Goal: Task Accomplishment & Management: Contribute content

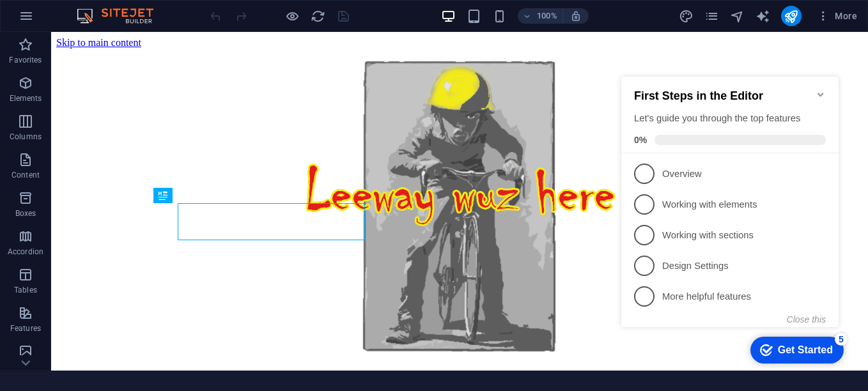
scroll to position [490, 0]
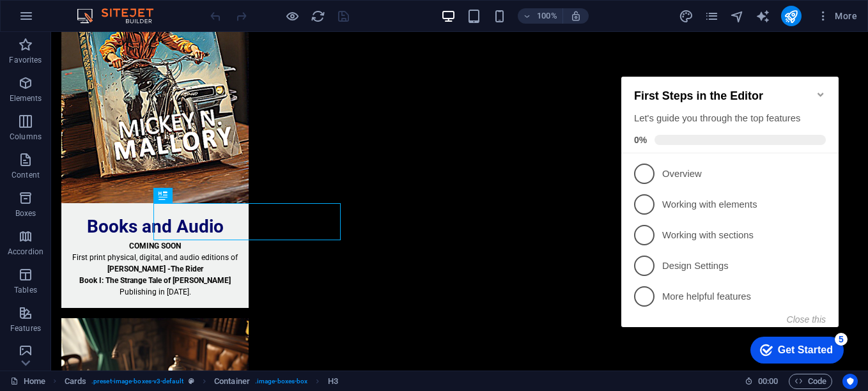
click at [821, 90] on icon "Minimize checklist" at bounding box center [821, 95] width 10 height 10
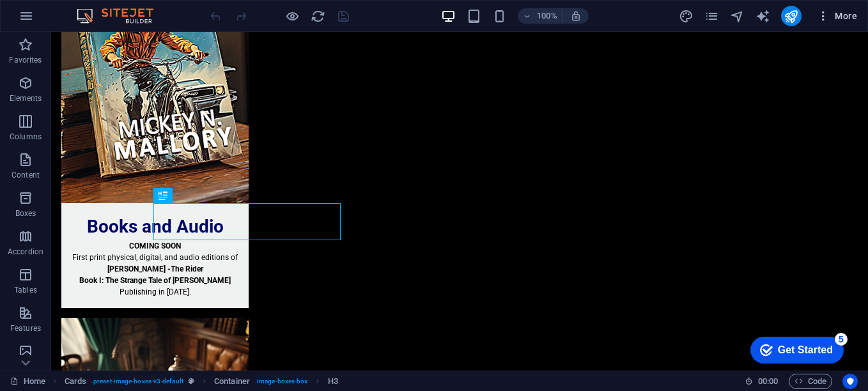
click at [843, 12] on span "More" at bounding box center [837, 16] width 40 height 13
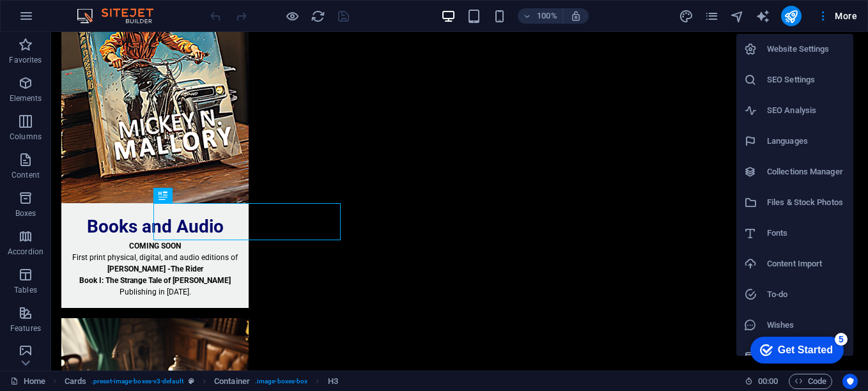
click at [821, 17] on div at bounding box center [434, 195] width 868 height 391
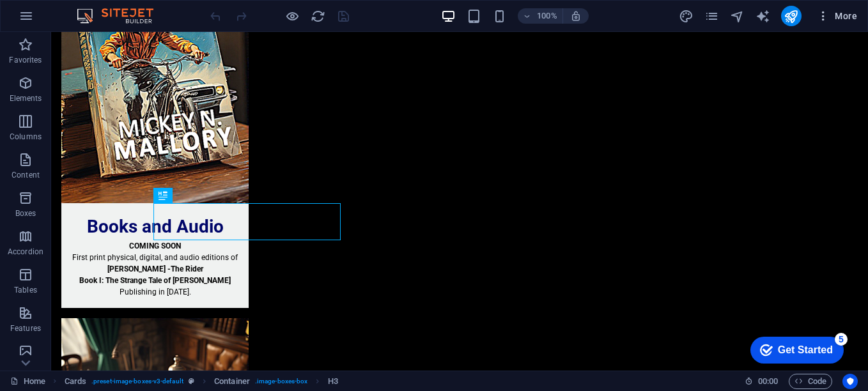
click at [822, 19] on icon "button" at bounding box center [823, 16] width 13 height 13
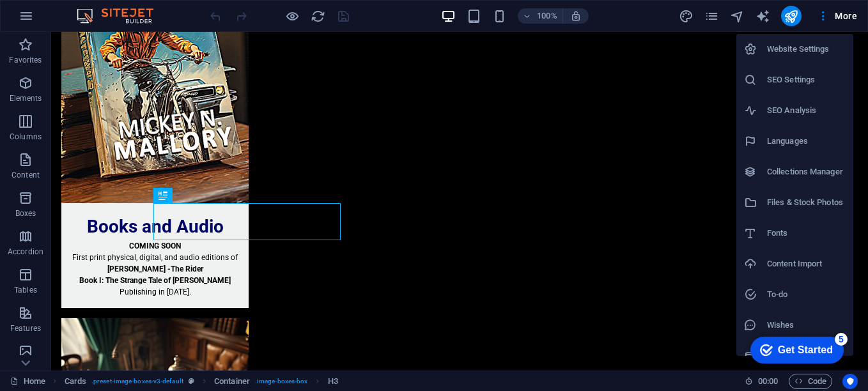
click at [791, 57] on li "Website Settings" at bounding box center [795, 49] width 117 height 31
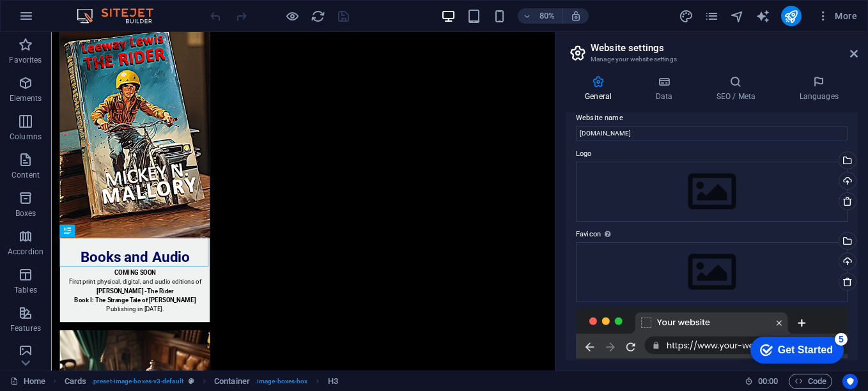
scroll to position [0, 0]
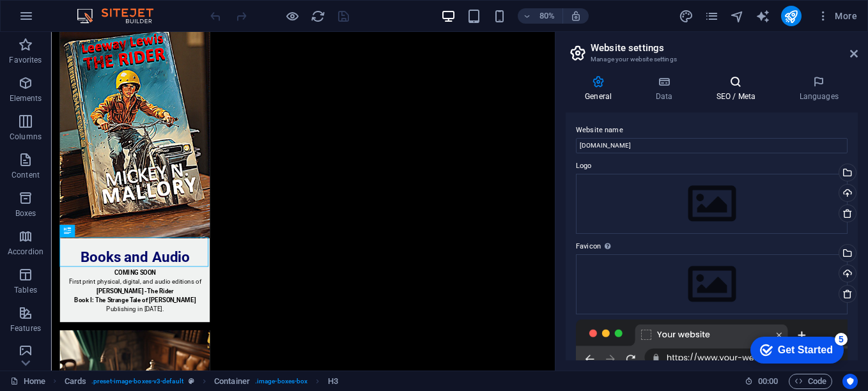
click at [730, 77] on icon at bounding box center [736, 81] width 78 height 13
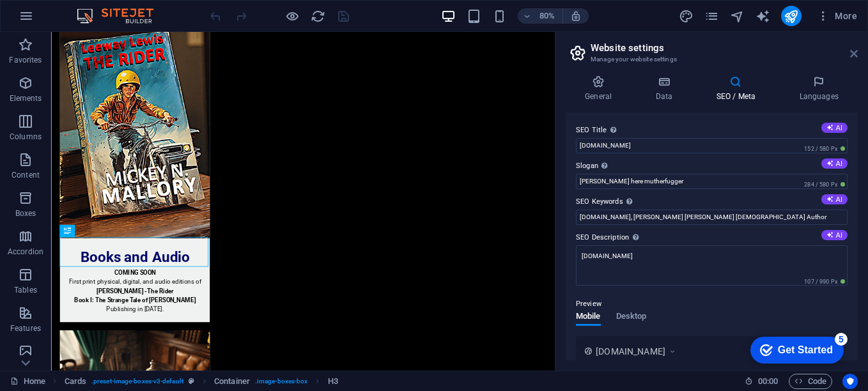
click at [854, 53] on icon at bounding box center [855, 54] width 8 height 10
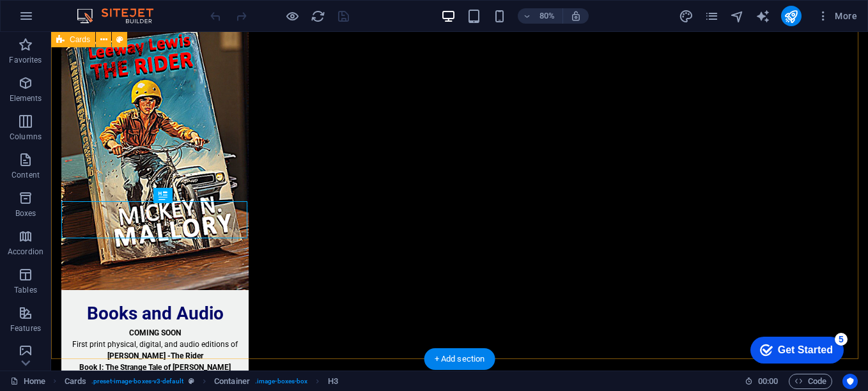
scroll to position [490, 0]
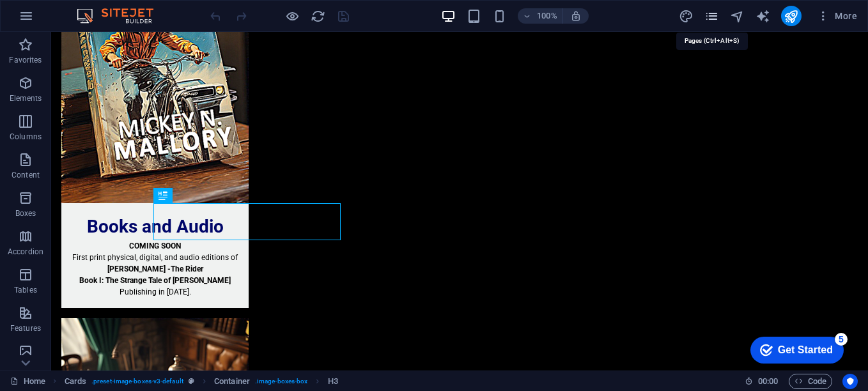
click at [712, 21] on icon "pages" at bounding box center [712, 16] width 15 height 15
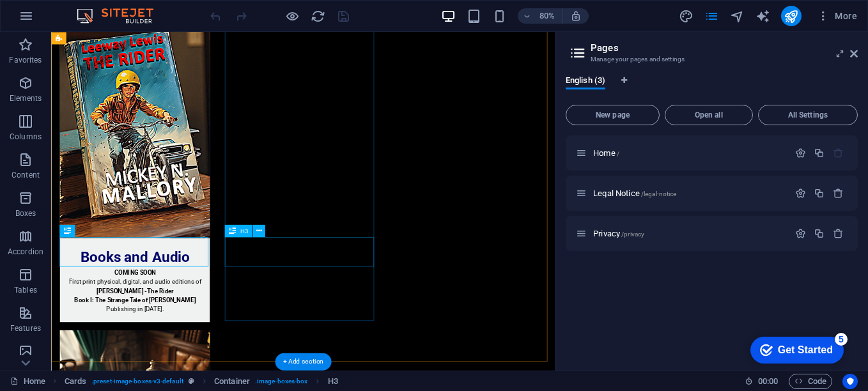
scroll to position [0, 0]
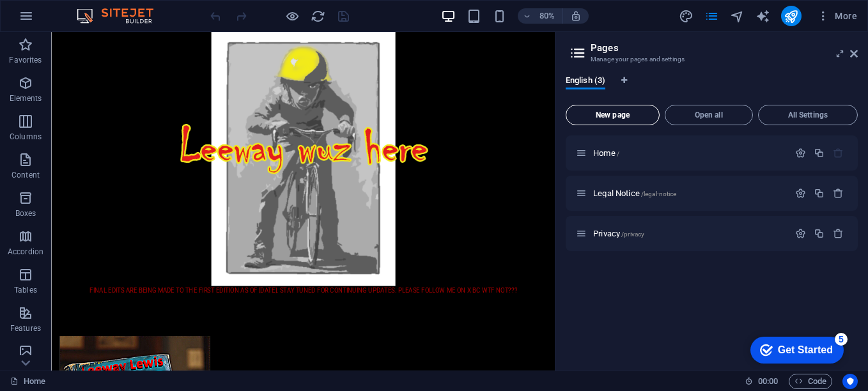
click at [632, 116] on span "New page" at bounding box center [613, 115] width 82 height 8
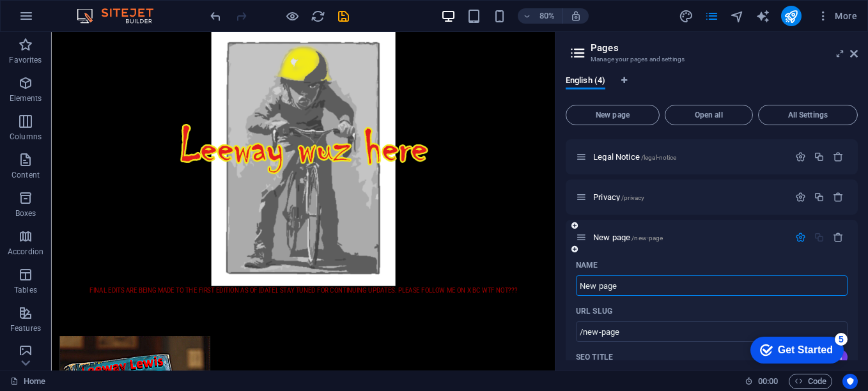
scroll to position [64, 0]
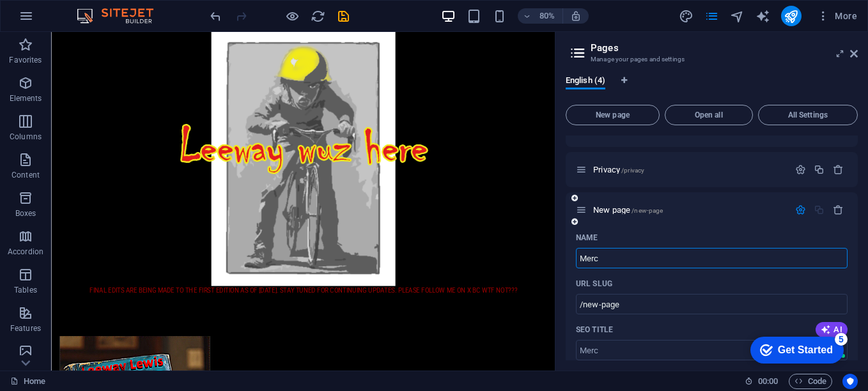
type input "Merch"
type input "/merc"
type input "Merch"
type input "/merch"
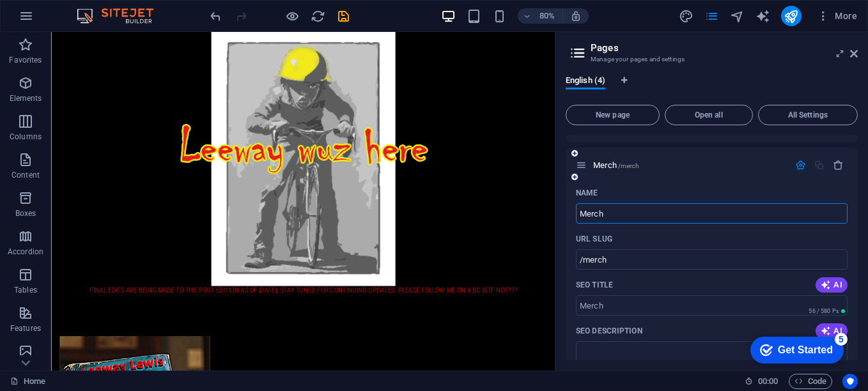
scroll to position [128, 0]
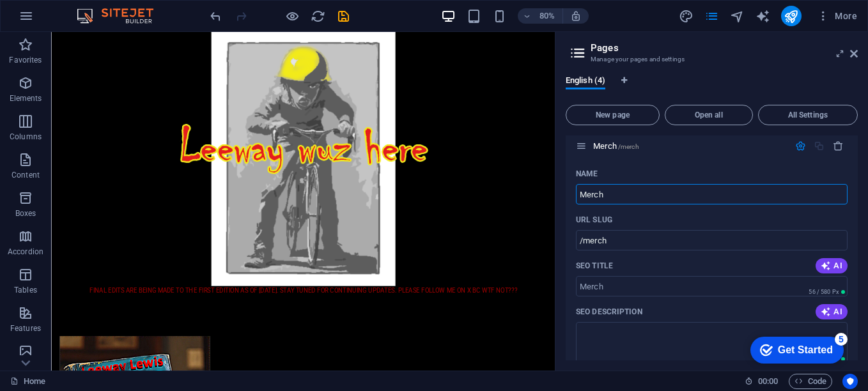
type input "Merch"
click at [821, 354] on div "Get Started" at bounding box center [805, 351] width 55 height 12
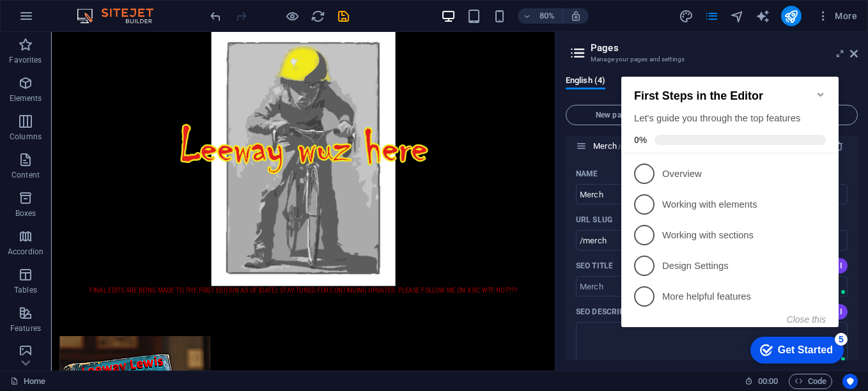
click at [819, 93] on icon "Minimize checklist" at bounding box center [821, 95] width 6 height 4
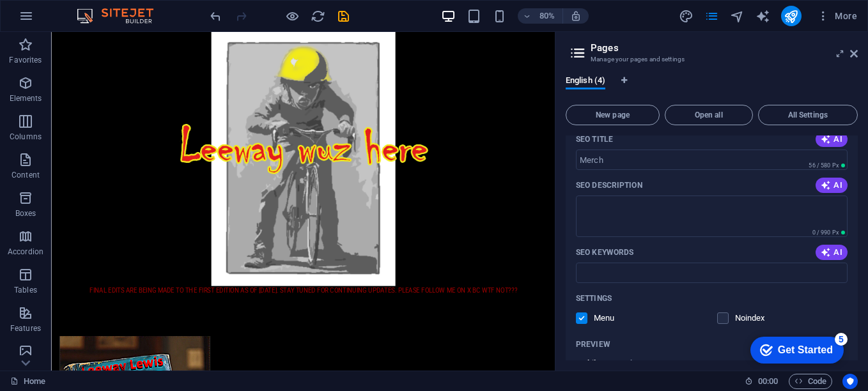
scroll to position [382, 0]
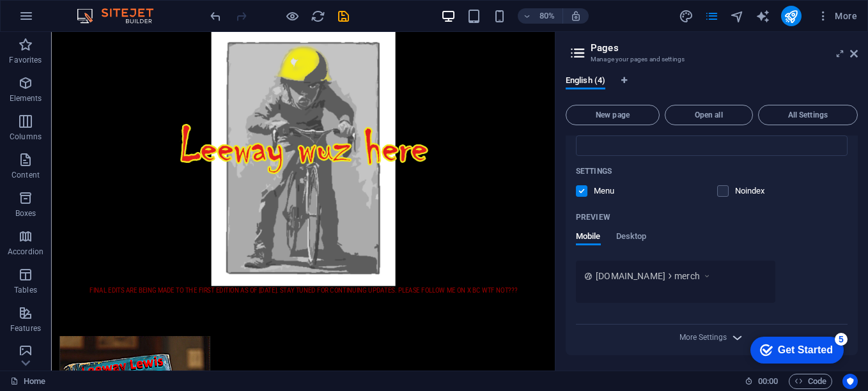
click at [736, 341] on icon "button" at bounding box center [737, 338] width 15 height 15
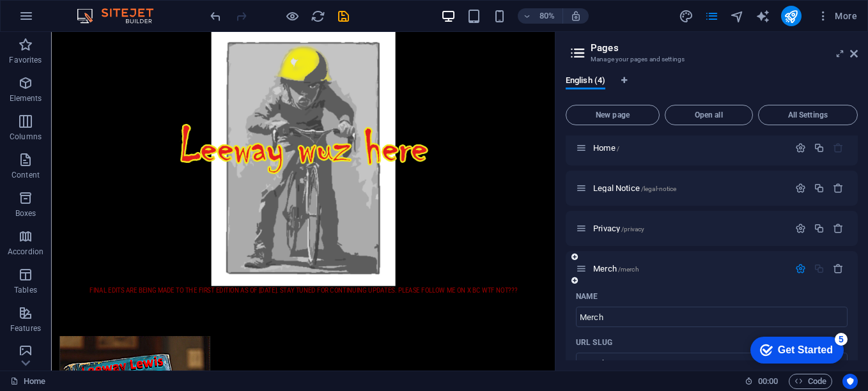
scroll to position [0, 0]
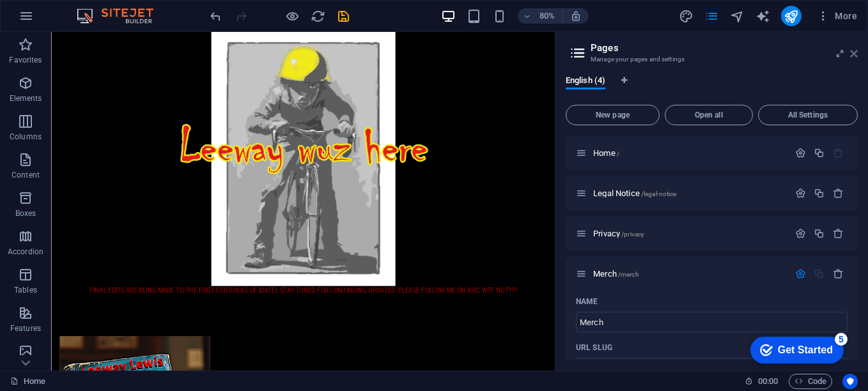
click at [854, 51] on icon at bounding box center [855, 54] width 8 height 10
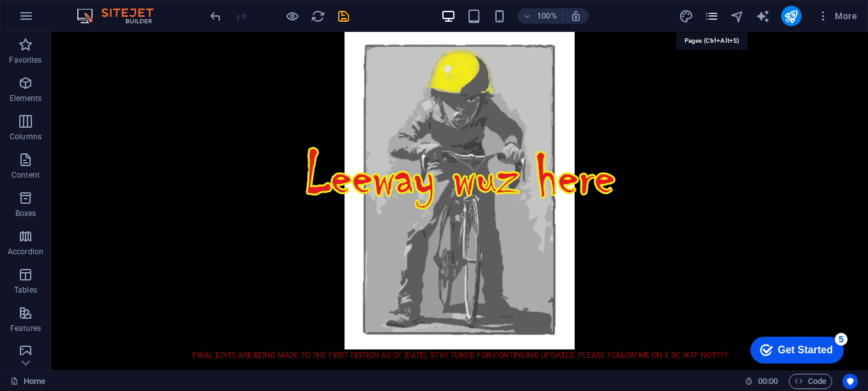
click at [715, 13] on icon "pages" at bounding box center [712, 16] width 15 height 15
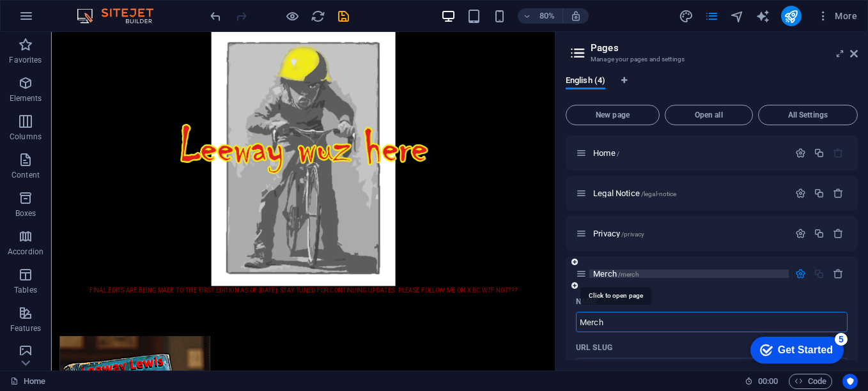
click at [608, 271] on span "Merch /merch" at bounding box center [616, 274] width 46 height 10
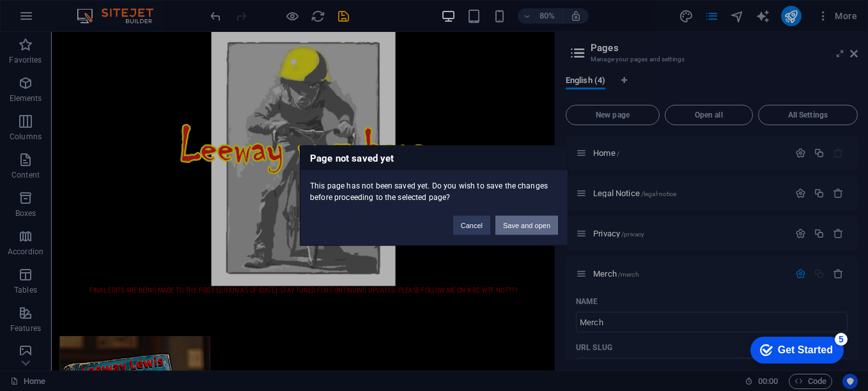
drag, startPoint x: 512, startPoint y: 223, endPoint x: 579, endPoint y: 239, distance: 68.3
click at [512, 223] on button "Save and open" at bounding box center [527, 225] width 63 height 19
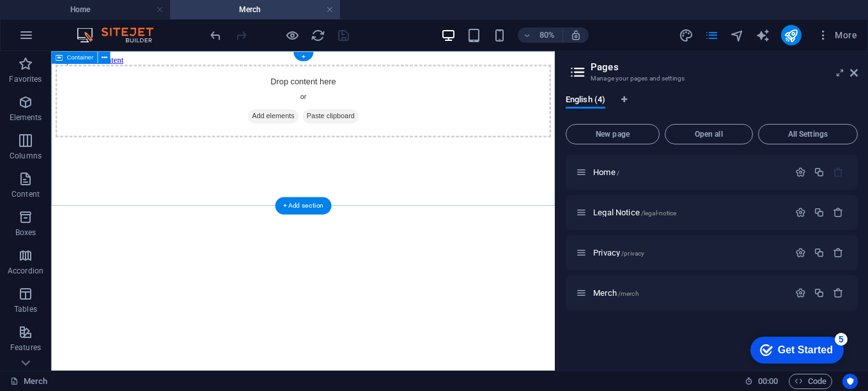
click at [338, 141] on span "Add elements" at bounding box center [328, 132] width 63 height 18
click at [374, 123] on div "Drop content here or Add elements Paste clipboard" at bounding box center [366, 113] width 620 height 91
click at [36, 187] on span "Content" at bounding box center [25, 186] width 51 height 31
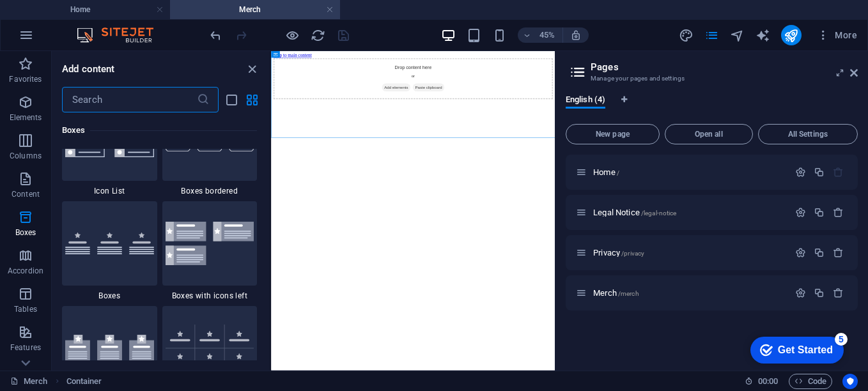
scroll to position [3581, 0]
click at [247, 67] on icon "close panel" at bounding box center [252, 69] width 15 height 15
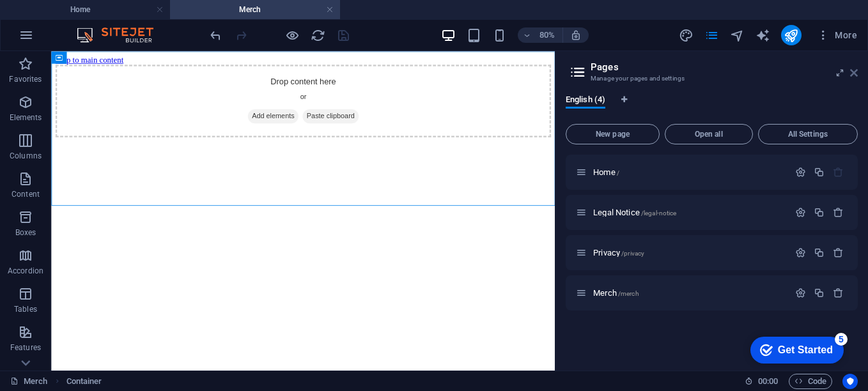
click at [852, 73] on icon at bounding box center [855, 73] width 8 height 10
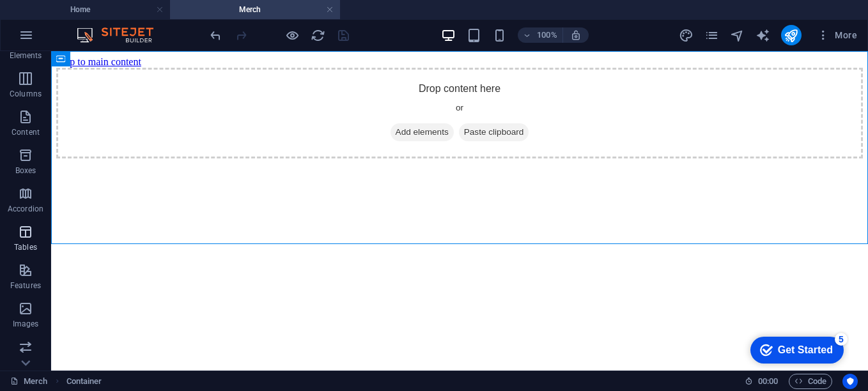
scroll to position [128, 0]
click at [29, 247] on icon "button" at bounding box center [25, 242] width 15 height 15
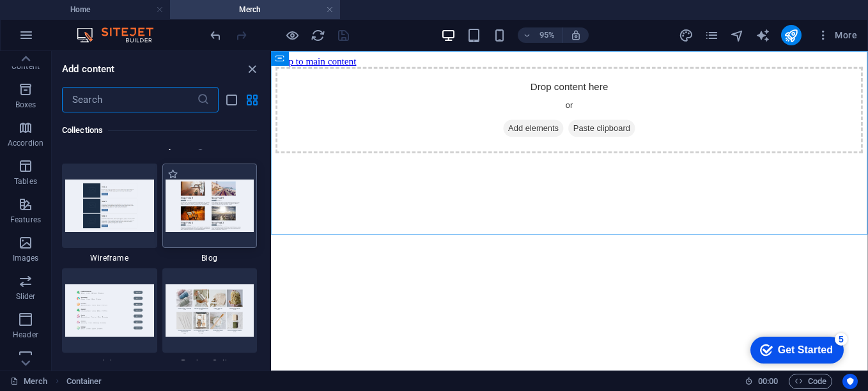
scroll to position [11728, 0]
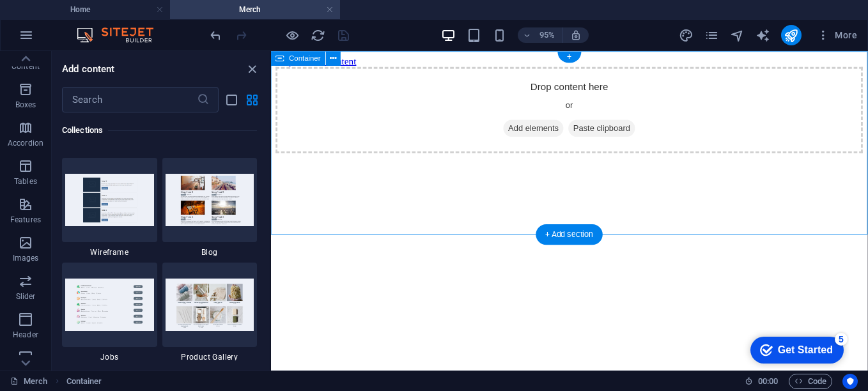
click at [647, 141] on span "Paste clipboard" at bounding box center [619, 132] width 70 height 18
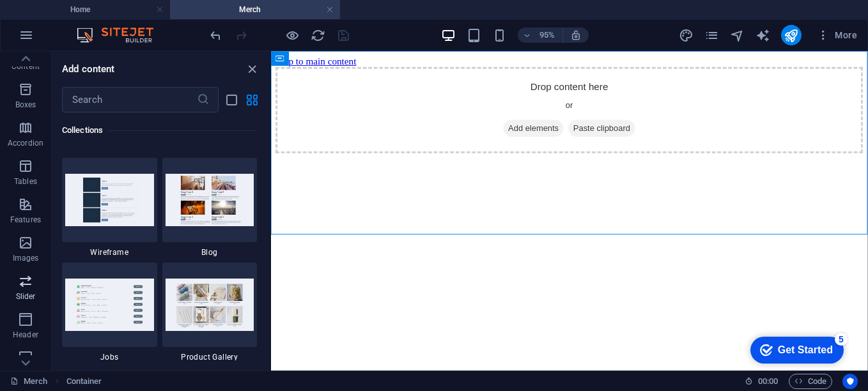
scroll to position [256, 0]
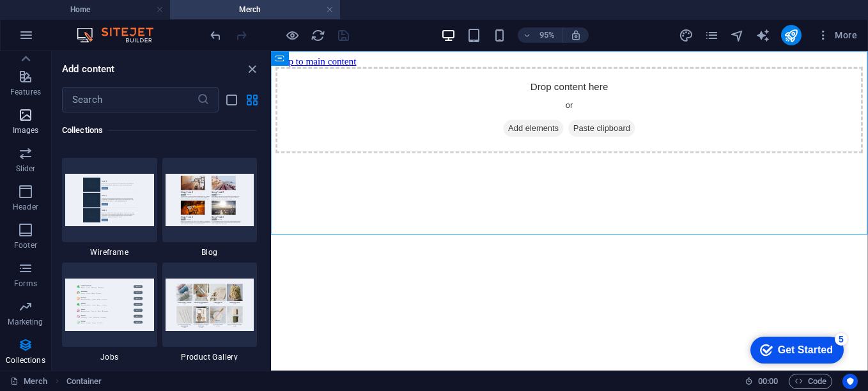
click at [22, 123] on span "Images" at bounding box center [25, 122] width 51 height 31
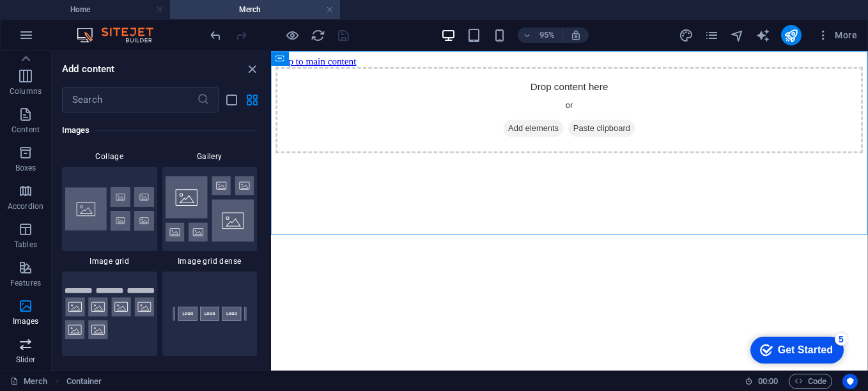
scroll to position [64, 0]
click at [20, 275] on icon "button" at bounding box center [25, 268] width 15 height 15
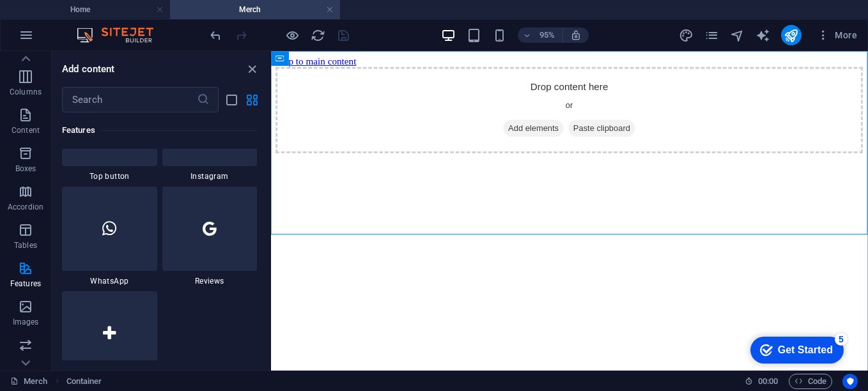
scroll to position [6264, 0]
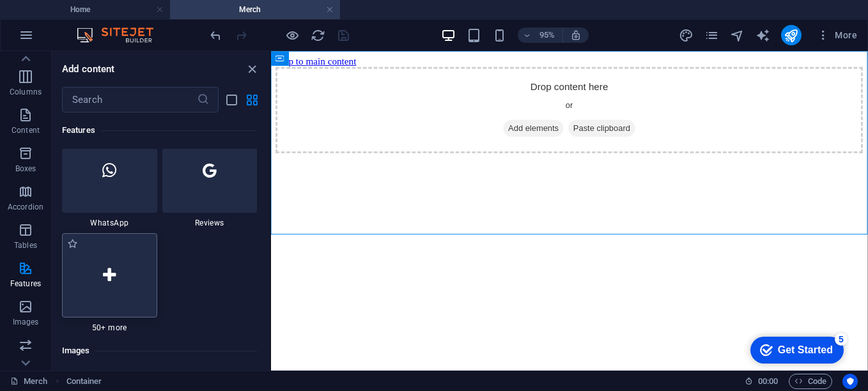
click at [129, 271] on div at bounding box center [109, 275] width 95 height 84
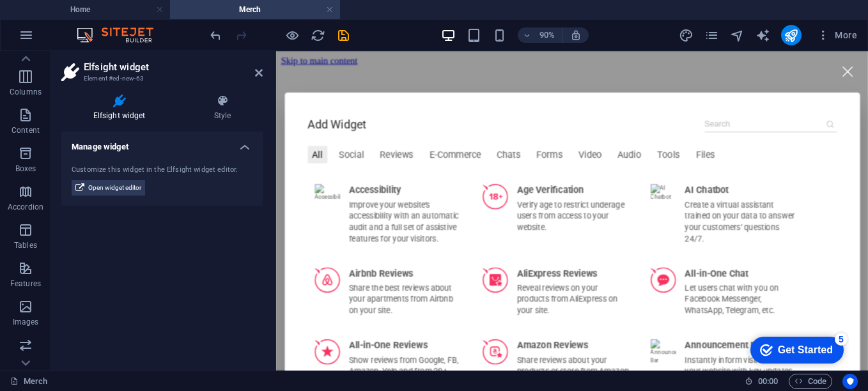
click at [243, 146] on h4 "Manage widget" at bounding box center [161, 143] width 201 height 23
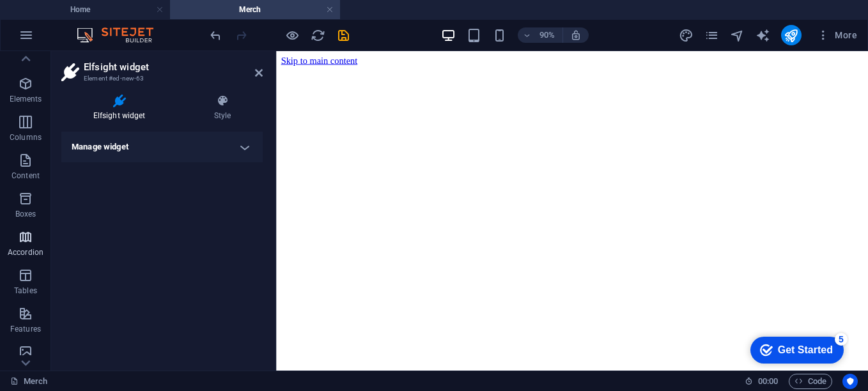
scroll to position [0, 0]
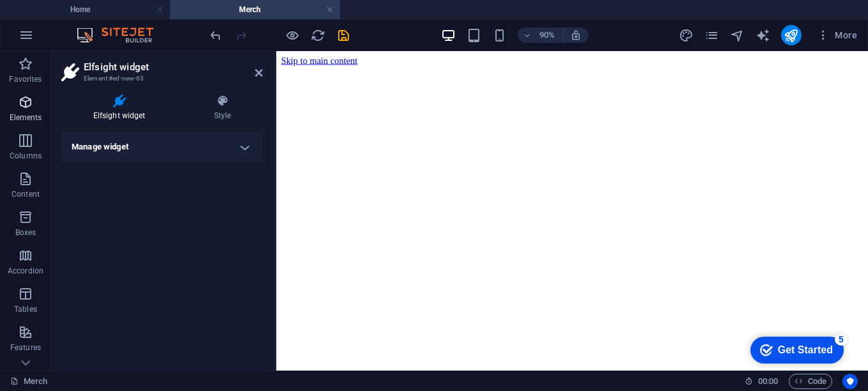
click at [20, 110] on span "Elements" at bounding box center [25, 110] width 51 height 31
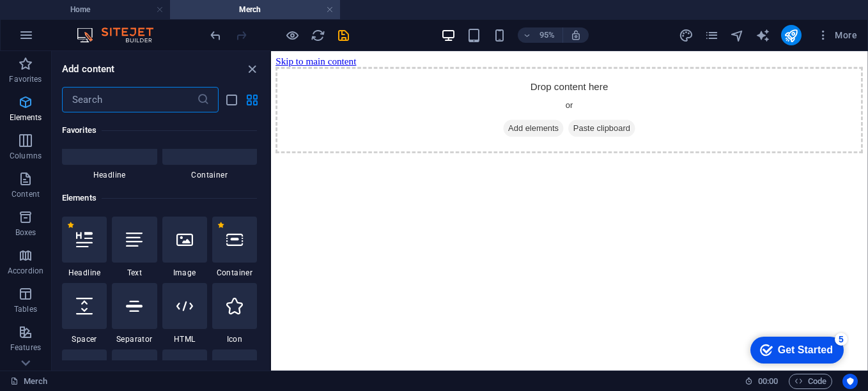
scroll to position [136, 0]
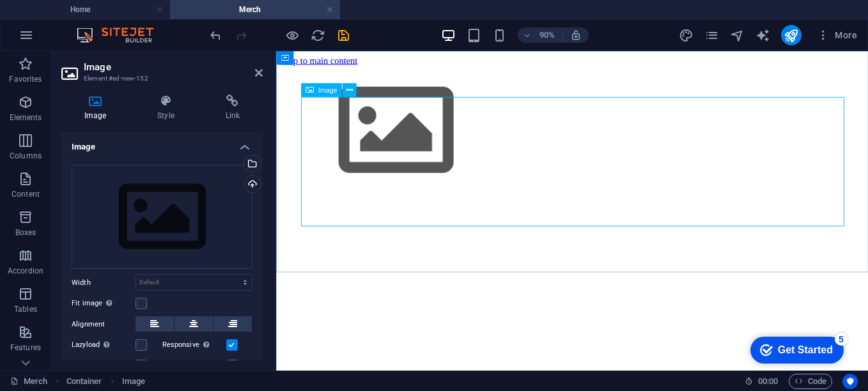
click at [563, 180] on figure at bounding box center [605, 141] width 648 height 146
click at [212, 224] on div "Drag files here, click to choose files or select files from Files or our free s…" at bounding box center [162, 217] width 181 height 105
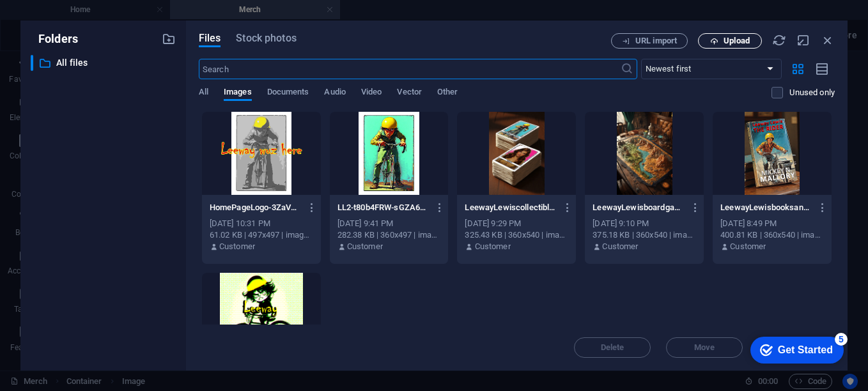
click at [731, 42] on span "Upload" at bounding box center [737, 41] width 26 height 8
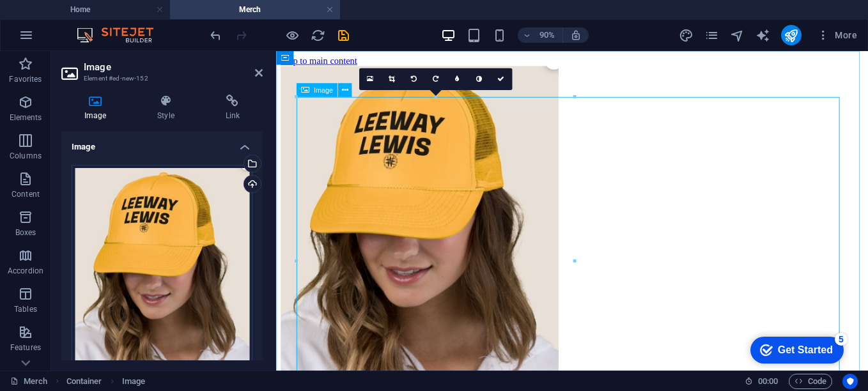
click at [510, 180] on figure at bounding box center [605, 251] width 648 height 366
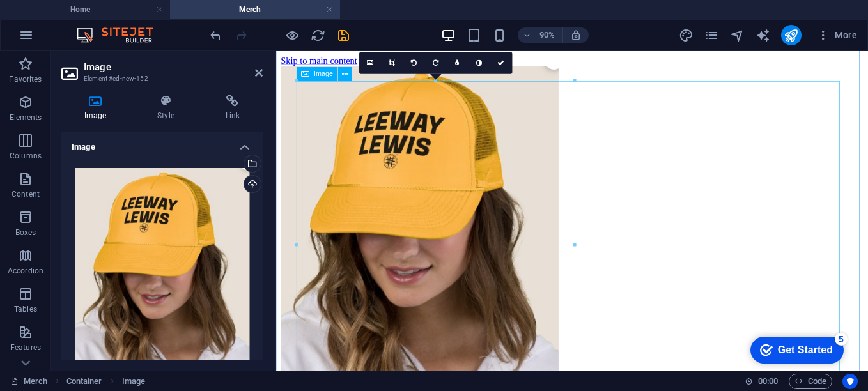
scroll to position [111, 0]
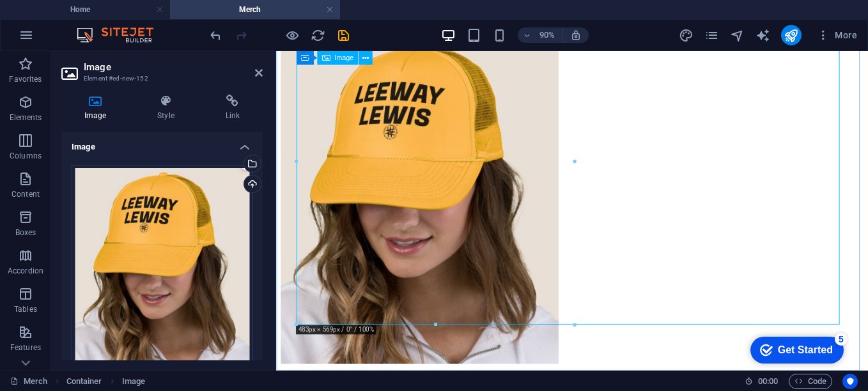
click at [388, 260] on figure at bounding box center [605, 218] width 648 height 366
click at [166, 99] on icon at bounding box center [165, 101] width 63 height 13
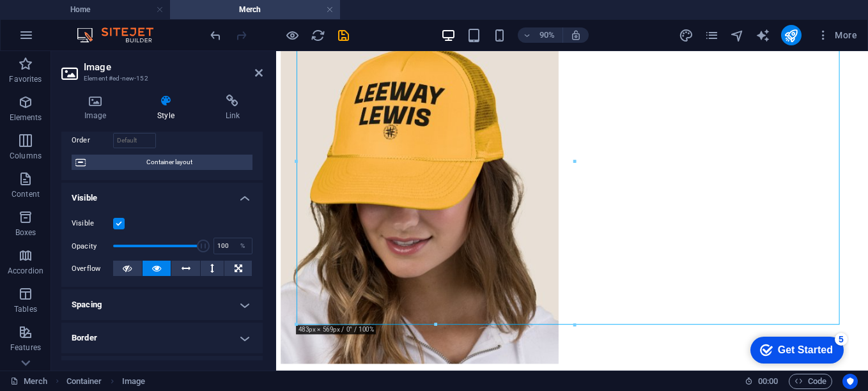
scroll to position [128, 0]
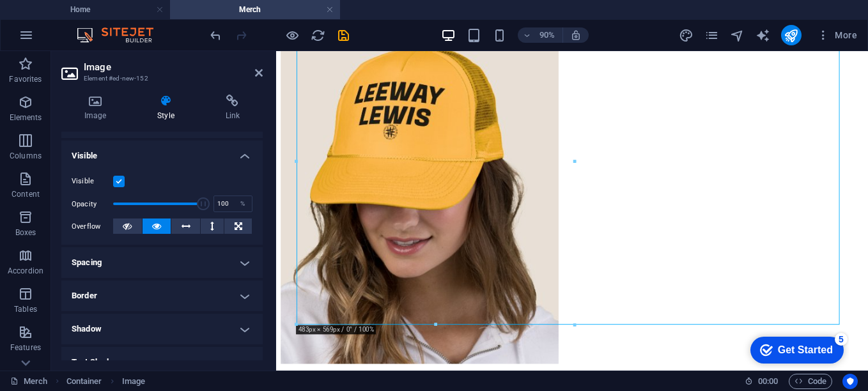
click at [190, 269] on h4 "Spacing" at bounding box center [161, 262] width 201 height 31
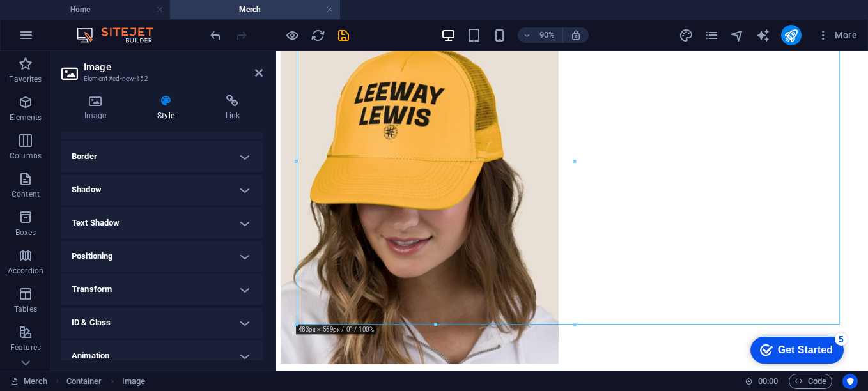
scroll to position [320, 0]
click at [189, 256] on h4 "Positioning" at bounding box center [161, 255] width 201 height 31
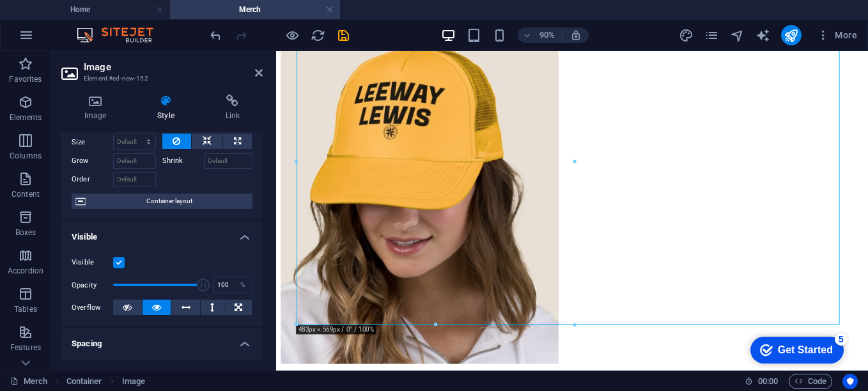
scroll to position [0, 0]
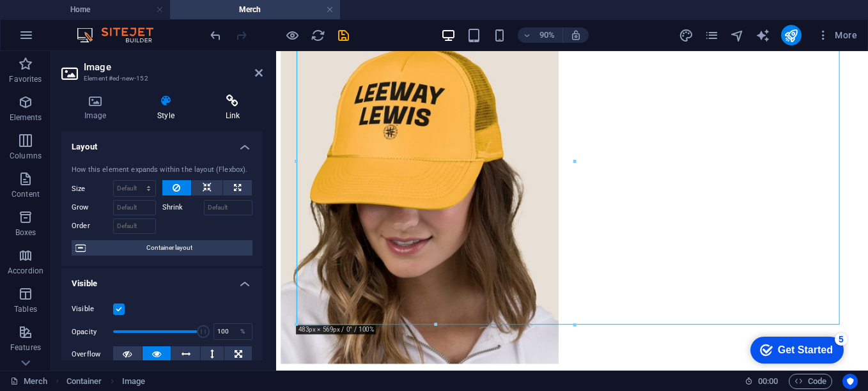
click at [230, 105] on icon at bounding box center [233, 101] width 60 height 13
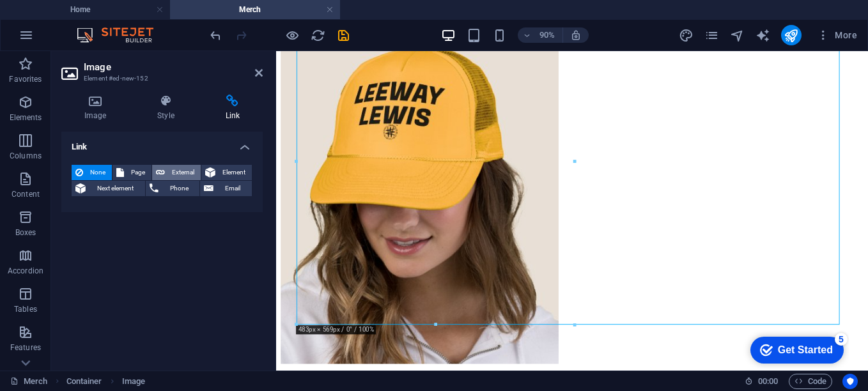
click at [187, 173] on span "External" at bounding box center [183, 172] width 28 height 15
select select "blank"
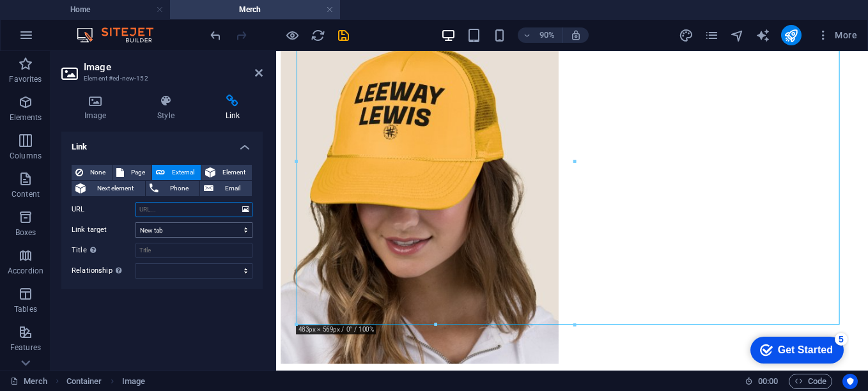
paste input "[URL][DOMAIN_NAME]"
type input "[URL][DOMAIN_NAME]"
click at [182, 255] on input "Title Additional link description, should not be the same as the link text. The…" at bounding box center [194, 250] width 117 height 15
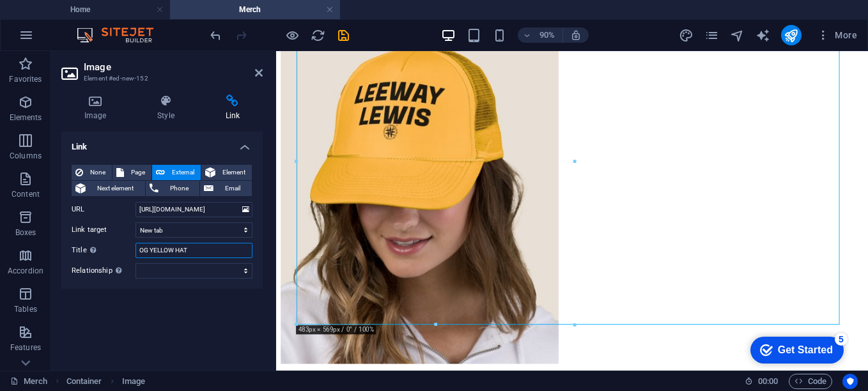
type input "OG YELLOW HAT"
click at [197, 337] on div "Link None Page External Element Next element Phone Email Page Home Legal Notice…" at bounding box center [161, 246] width 201 height 229
click at [453, 209] on figure at bounding box center [605, 218] width 648 height 366
click at [684, 35] on icon "design" at bounding box center [686, 35] width 15 height 15
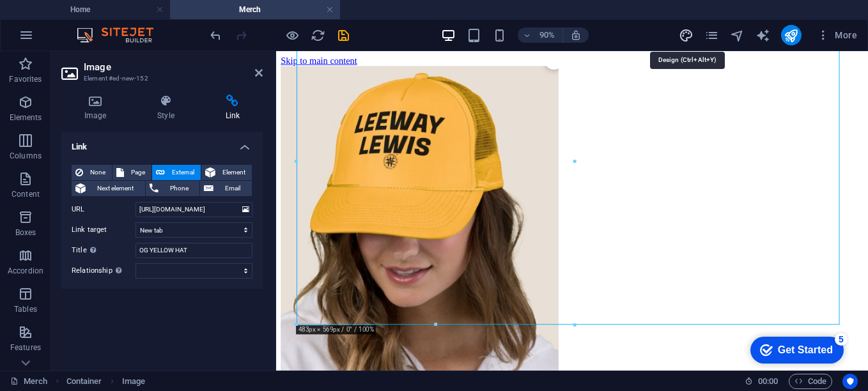
select select "px"
select select "400"
select select "px"
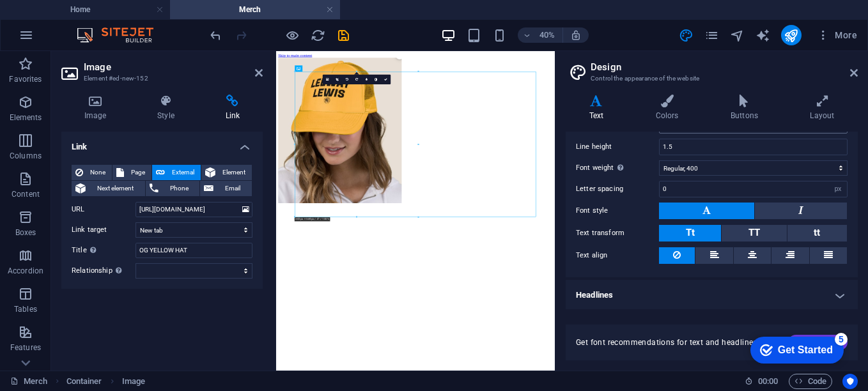
scroll to position [114, 0]
click at [757, 251] on button at bounding box center [752, 254] width 37 height 17
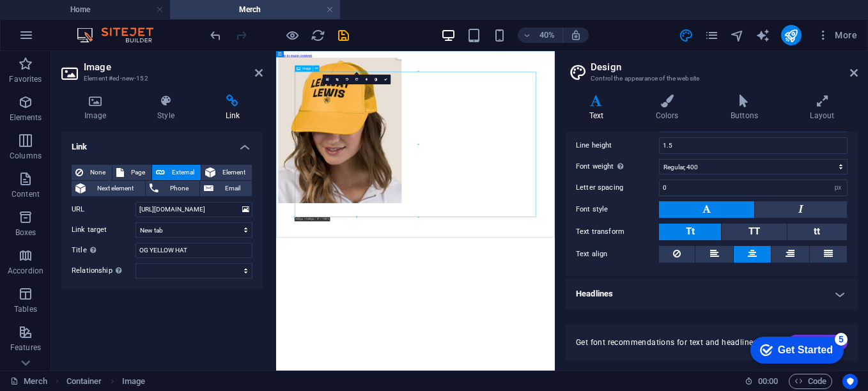
click at [575, 273] on figure at bounding box center [624, 251] width 687 height 366
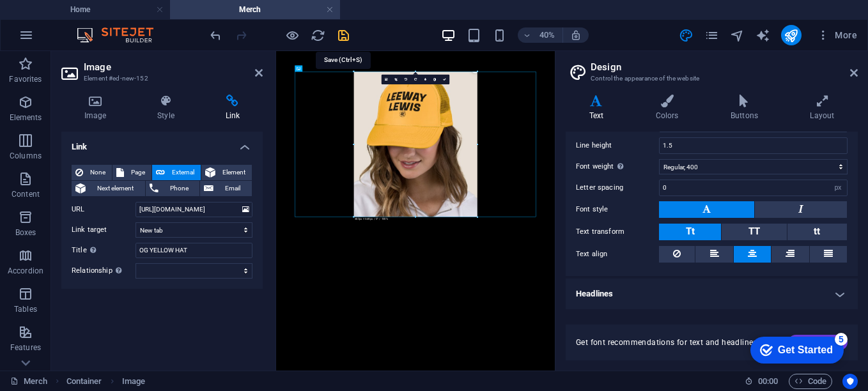
click at [339, 35] on icon "save" at bounding box center [343, 35] width 15 height 15
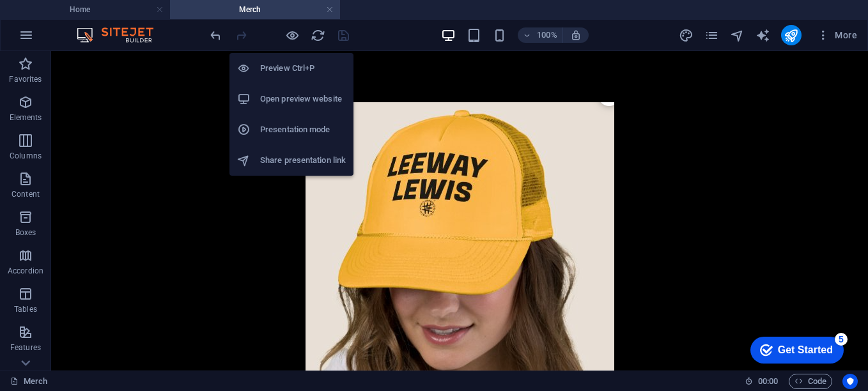
click at [286, 97] on h6 "Open preview website" at bounding box center [303, 98] width 86 height 15
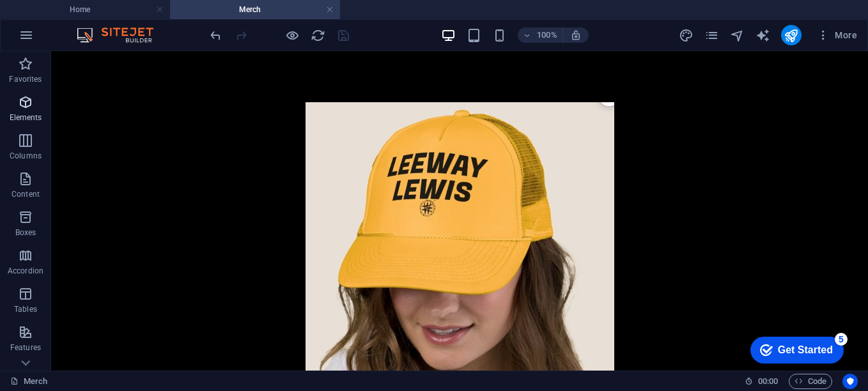
click at [25, 110] on span "Elements" at bounding box center [25, 110] width 51 height 31
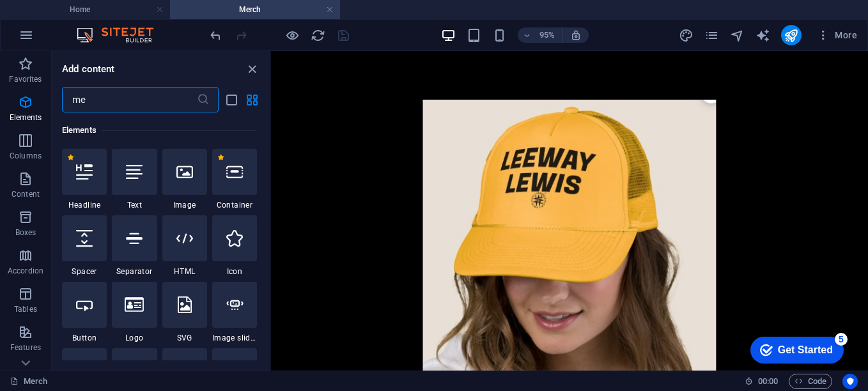
scroll to position [0, 0]
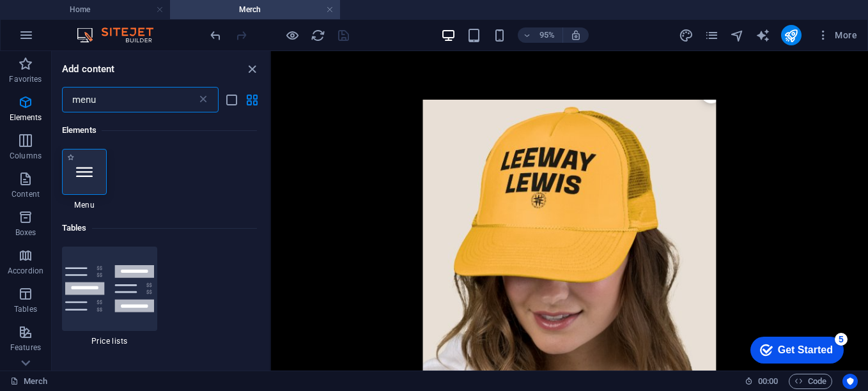
type input "menu"
click at [87, 163] on div at bounding box center [84, 172] width 45 height 46
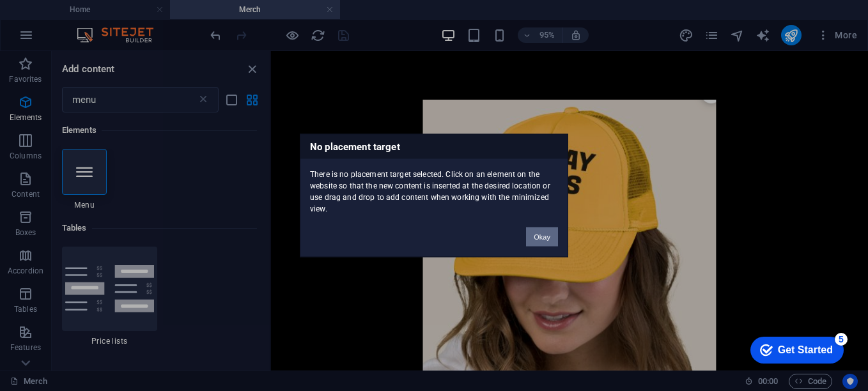
click at [546, 237] on button "Okay" at bounding box center [542, 237] width 32 height 19
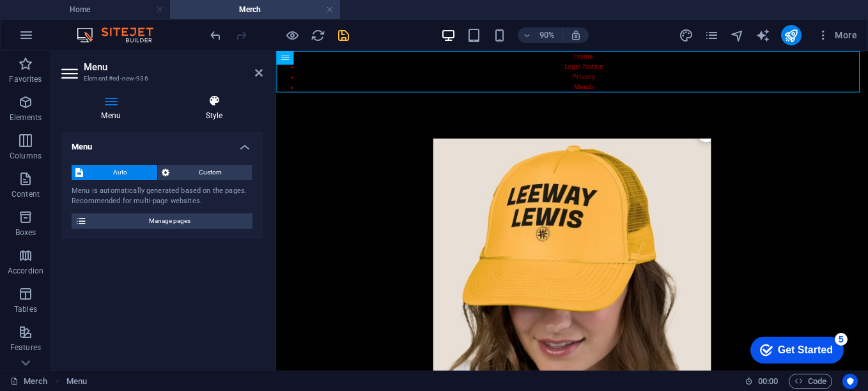
click at [215, 113] on h4 "Style" at bounding box center [214, 108] width 97 height 27
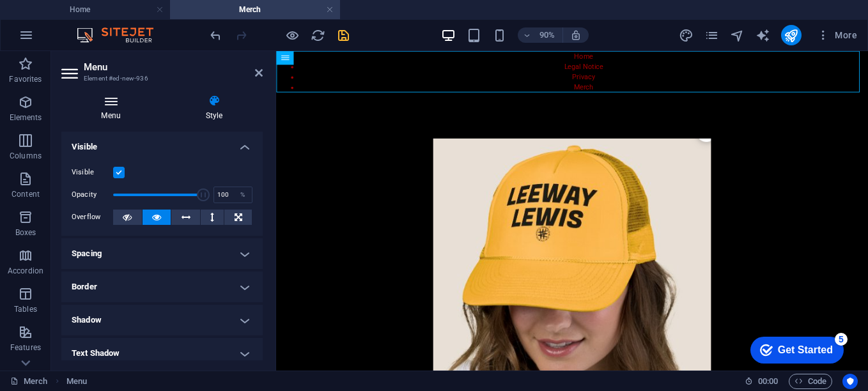
click at [123, 107] on h4 "Menu" at bounding box center [113, 108] width 104 height 27
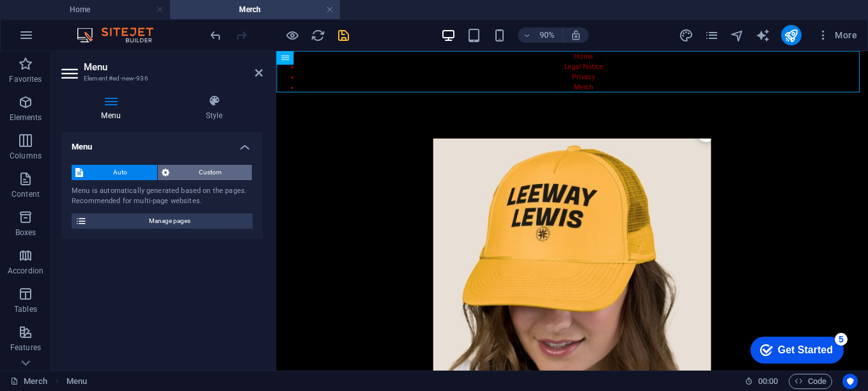
click at [216, 180] on span "Custom" at bounding box center [210, 172] width 75 height 15
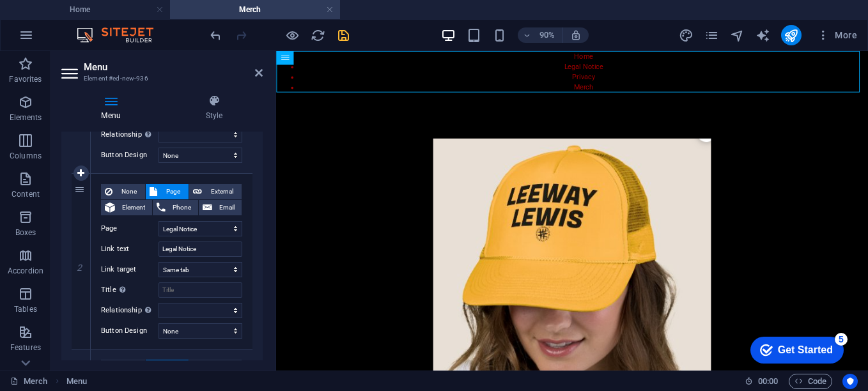
scroll to position [256, 0]
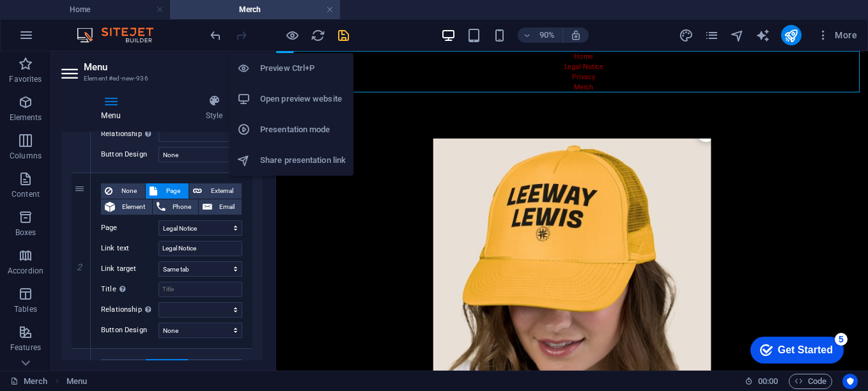
click at [302, 102] on h6 "Open preview website" at bounding box center [303, 98] width 86 height 15
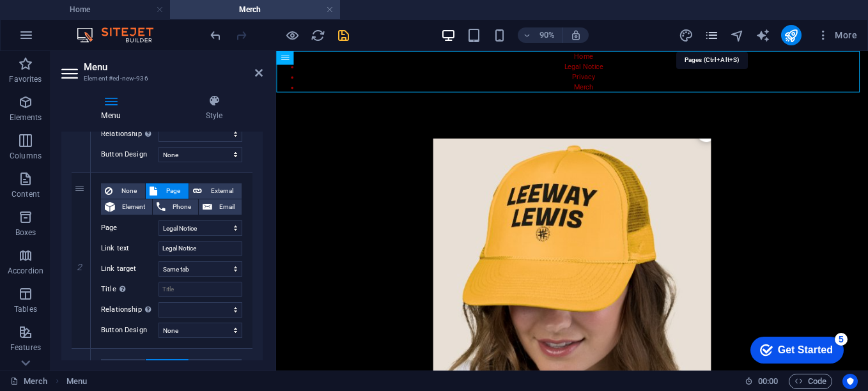
click at [715, 35] on icon "pages" at bounding box center [712, 35] width 15 height 15
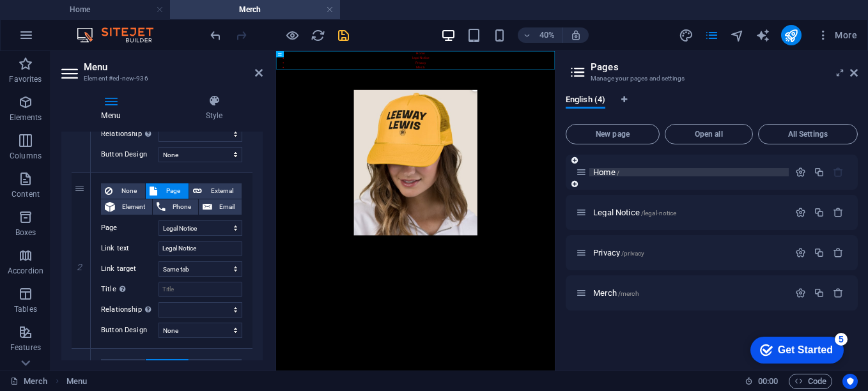
click at [605, 175] on span "Home /" at bounding box center [606, 173] width 26 height 10
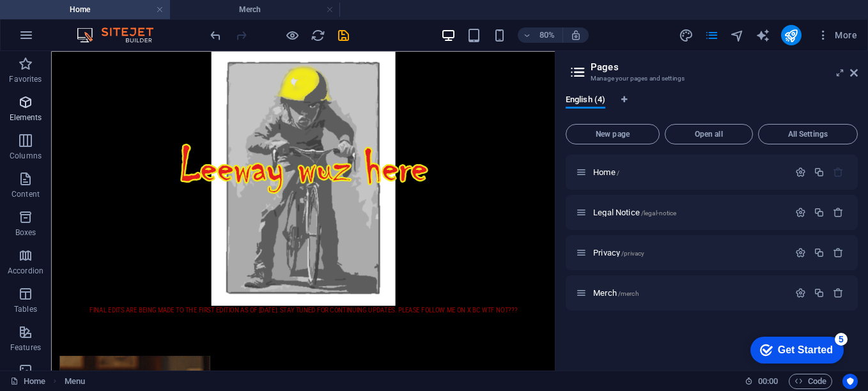
click at [21, 100] on icon "button" at bounding box center [25, 102] width 15 height 15
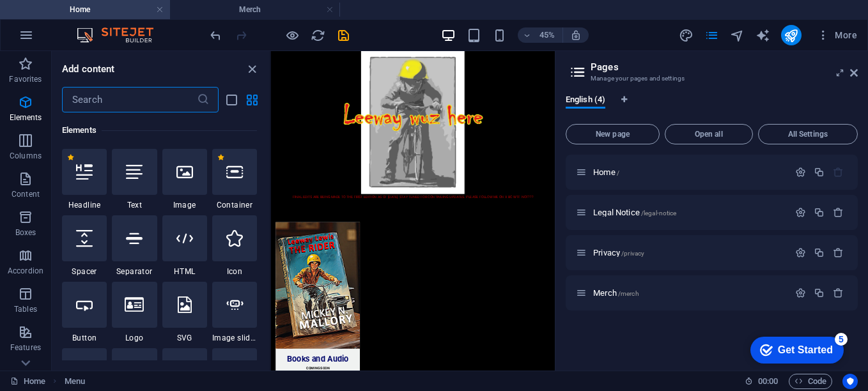
scroll to position [136, 0]
click at [116, 109] on input "text" at bounding box center [129, 100] width 135 height 26
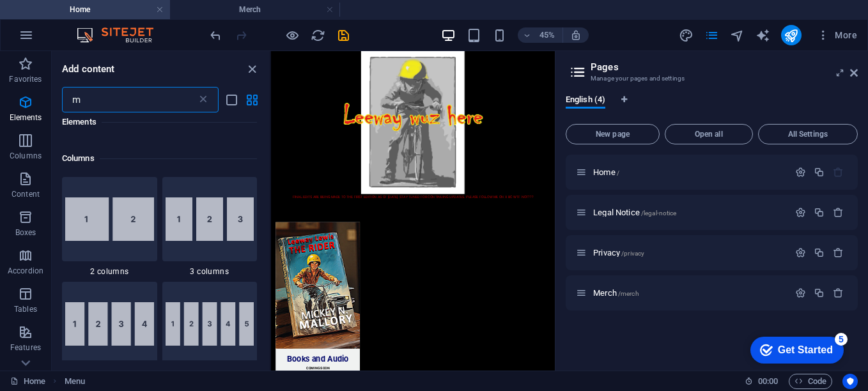
scroll to position [0, 0]
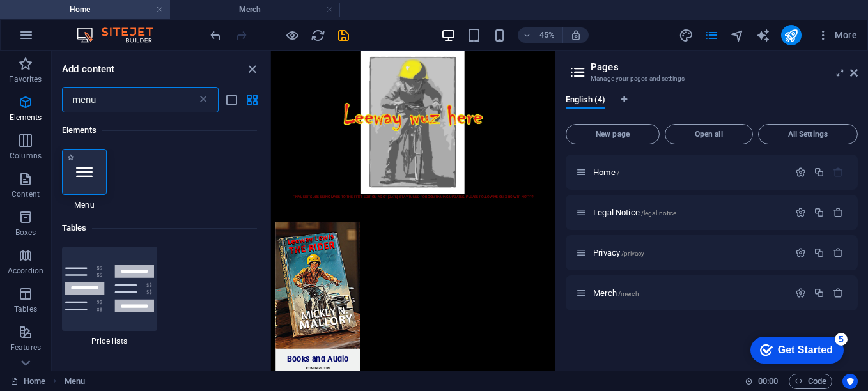
type input "menu"
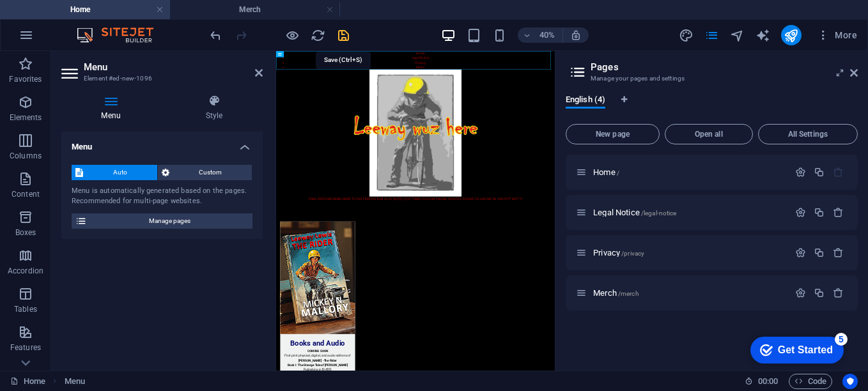
click at [343, 36] on icon "save" at bounding box center [343, 35] width 15 height 15
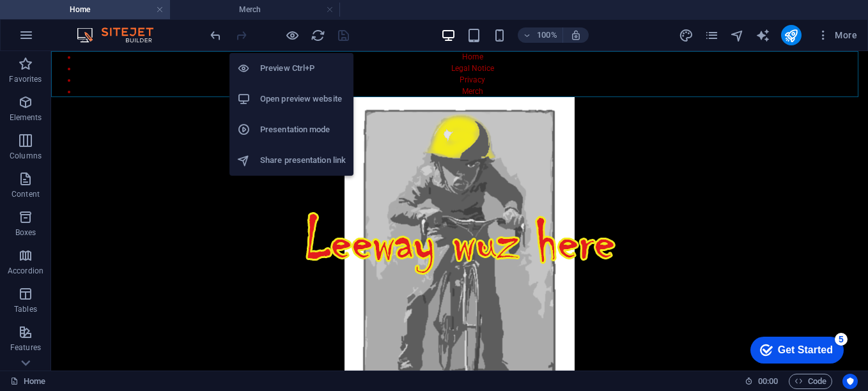
click at [291, 100] on h6 "Open preview website" at bounding box center [303, 98] width 86 height 15
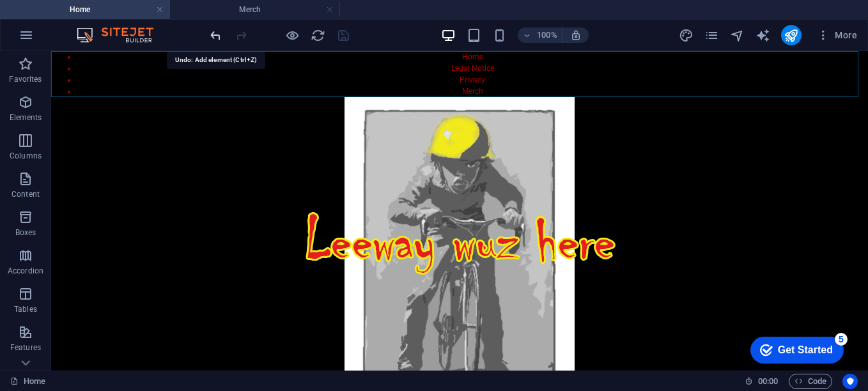
click at [216, 34] on icon "undo" at bounding box center [215, 35] width 15 height 15
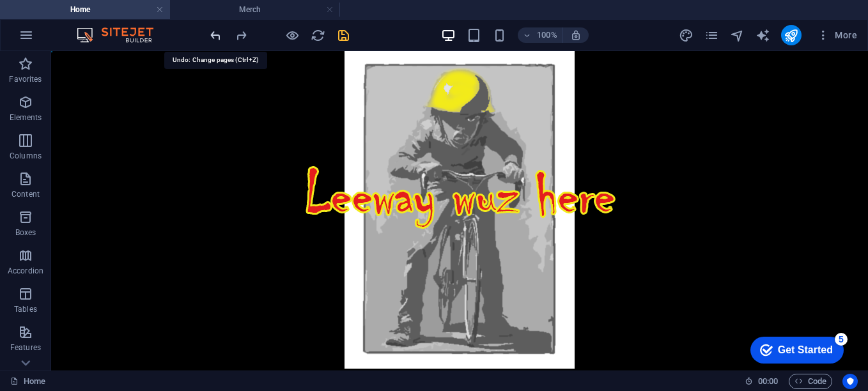
click at [216, 34] on icon "undo" at bounding box center [215, 35] width 15 height 15
click at [338, 35] on icon "save" at bounding box center [343, 35] width 15 height 15
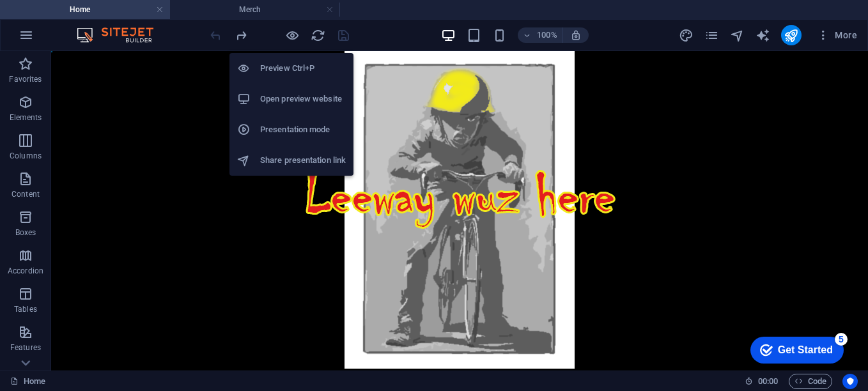
click at [299, 102] on h6 "Open preview website" at bounding box center [303, 98] width 86 height 15
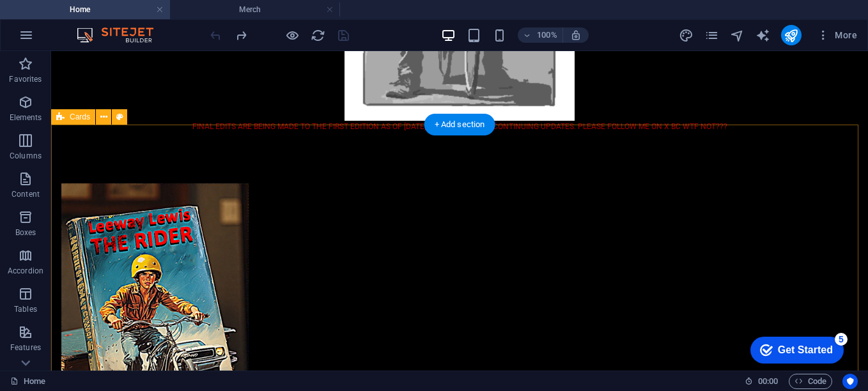
scroll to position [256, 0]
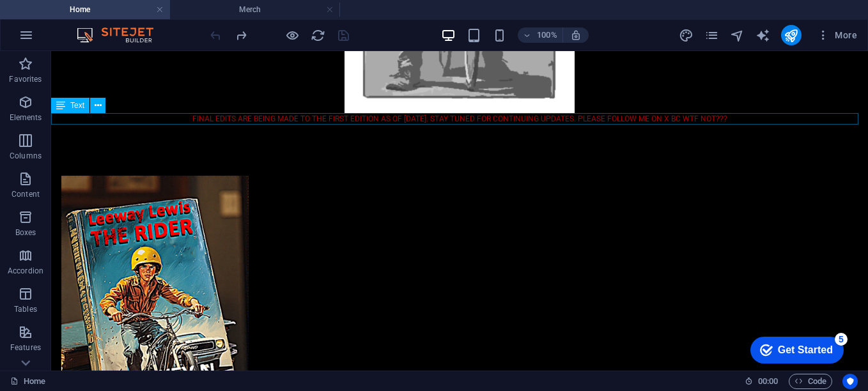
click at [517, 120] on div "FINAL EDITS ARE BEING MADE TO THE FIRST EDITION AS OF [DATE]. STAY TUNED FOR CO…" at bounding box center [459, 119] width 817 height 12
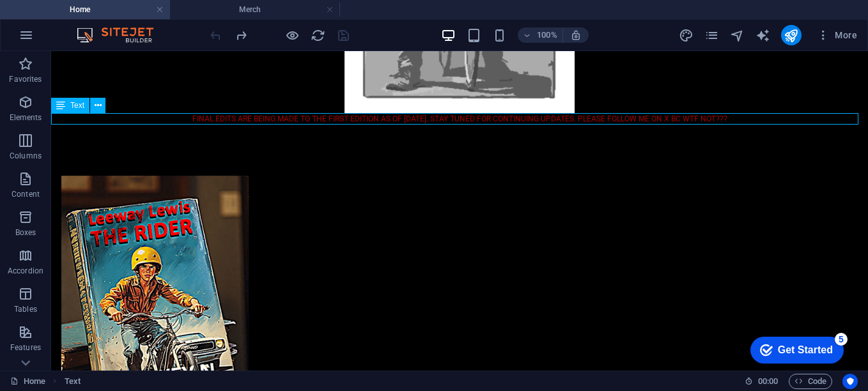
click at [214, 119] on div "FINAL EDITS ARE BEING MADE TO THE FIRST EDITION AS OF [DATE]. STAY TUNED FOR CO…" at bounding box center [459, 119] width 817 height 12
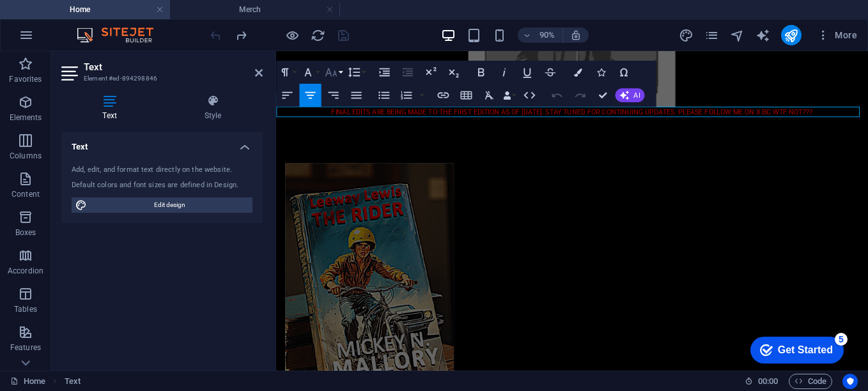
click at [333, 75] on icon "button" at bounding box center [331, 73] width 14 height 14
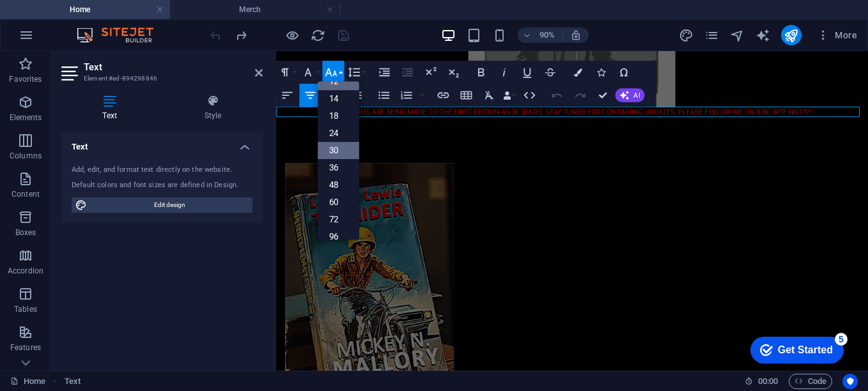
click at [333, 152] on link "30" at bounding box center [339, 150] width 42 height 17
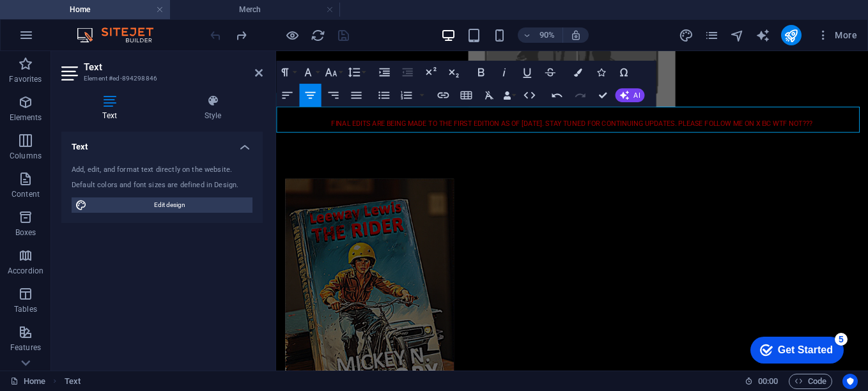
click at [535, 129] on p "​ FINAL EDITS ARE BEING MADE TO THE FIRST EDITION AS OF [DATE]. STAY TUNED FOR …" at bounding box center [605, 127] width 658 height 29
click at [650, 133] on p "​ FINAL EDITS ARE BEING MADE TO THE FIRST EDITION AS OF [DATE]. STAY TUNED FOR …" at bounding box center [605, 127] width 658 height 29
click at [338, 74] on button "Font Size" at bounding box center [333, 72] width 22 height 23
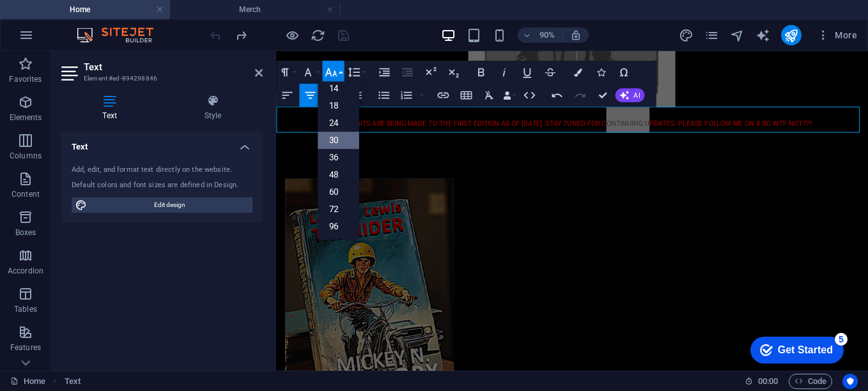
scroll to position [103, 0]
click at [336, 174] on link "48" at bounding box center [339, 174] width 42 height 17
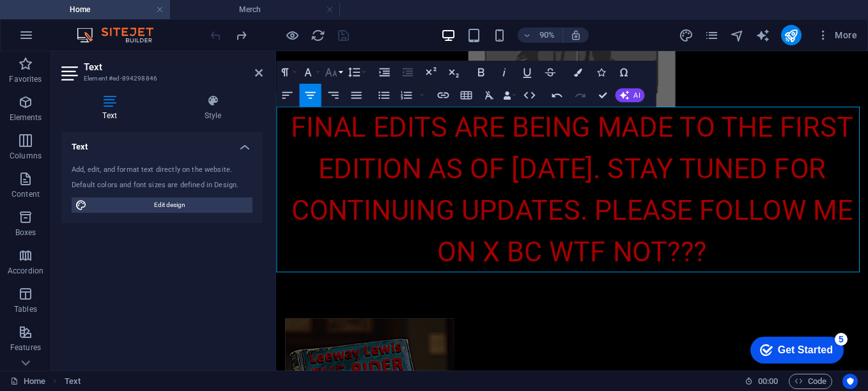
click at [334, 70] on icon "button" at bounding box center [331, 73] width 14 height 14
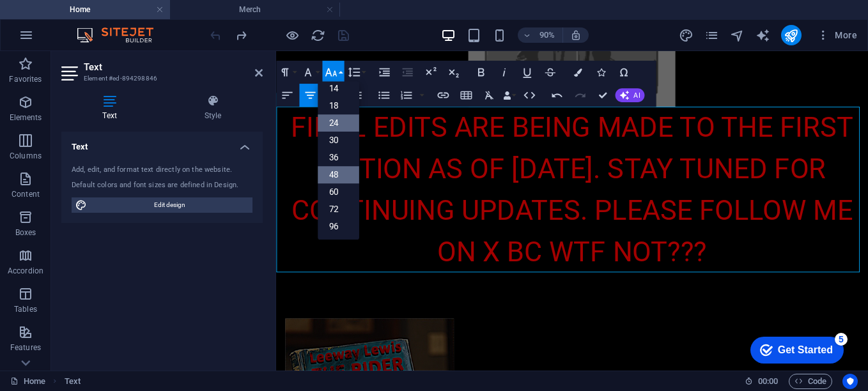
click at [337, 121] on link "24" at bounding box center [339, 122] width 42 height 17
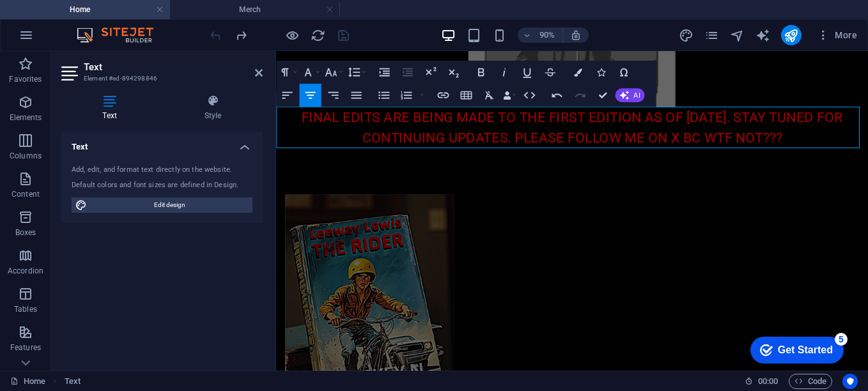
click at [783, 125] on span "​FINAL EDITS ARE BEING MADE TO THE FIRST EDITION AS OF [DATE]. STAY TUNED FOR C…" at bounding box center [605, 136] width 602 height 41
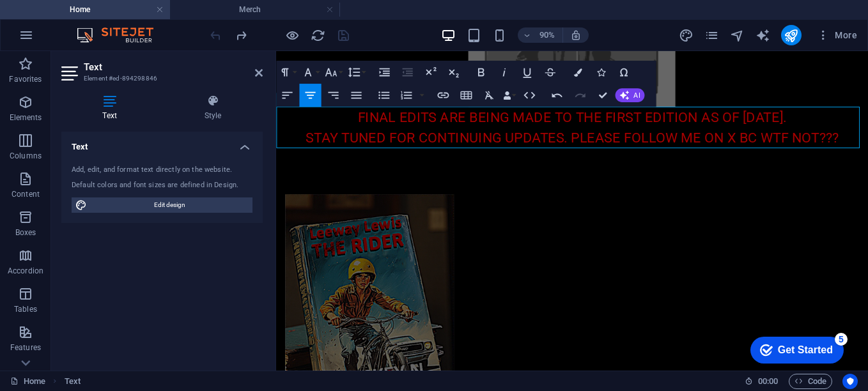
click at [602, 145] on span "STAY TUNED FOR CONTINUING UPDATES. PLEASE FOLLOW ME ON X BC WTF NOT???" at bounding box center [606, 148] width 592 height 18
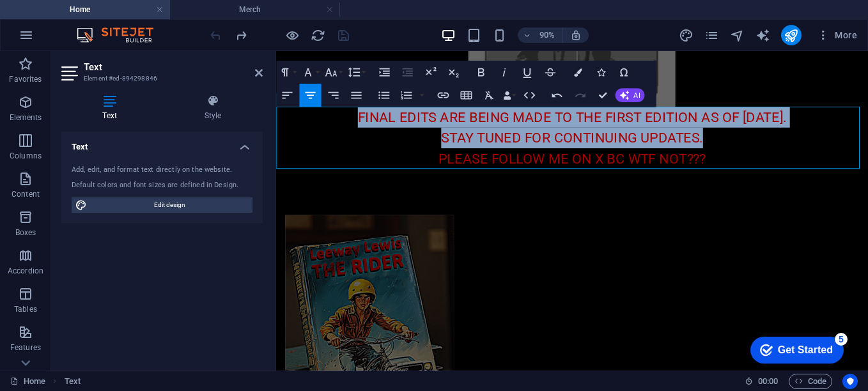
drag, startPoint x: 758, startPoint y: 149, endPoint x: 340, endPoint y: 114, distance: 419.7
click at [340, 114] on div "​FINAL EDITS ARE BEING MADE TO THE FIRST EDITION AS OF [DATE]. STAY TUNED FOR C…" at bounding box center [605, 147] width 658 height 69
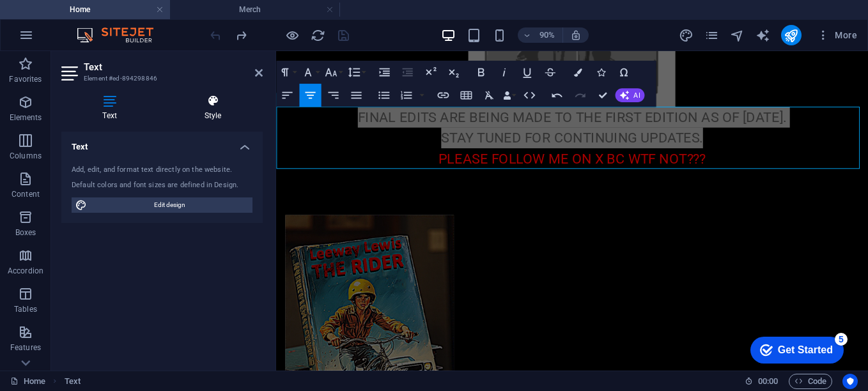
click at [203, 107] on h4 "Style" at bounding box center [213, 108] width 100 height 27
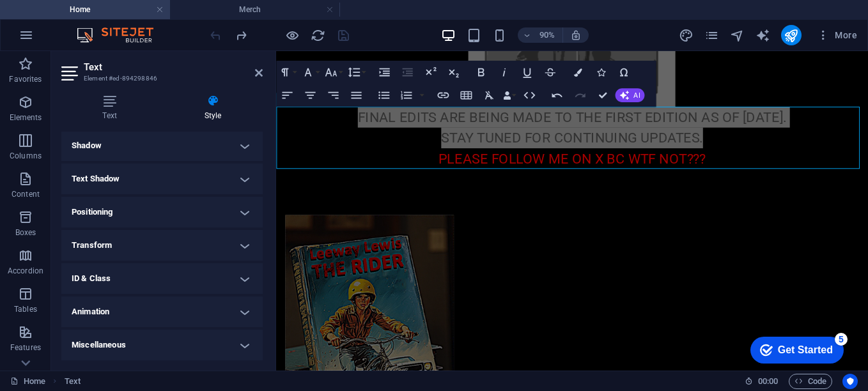
scroll to position [0, 0]
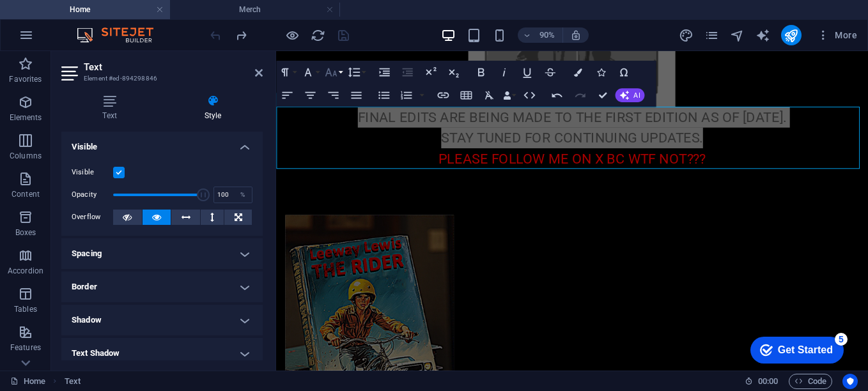
click at [341, 73] on button "Font Size" at bounding box center [333, 72] width 22 height 23
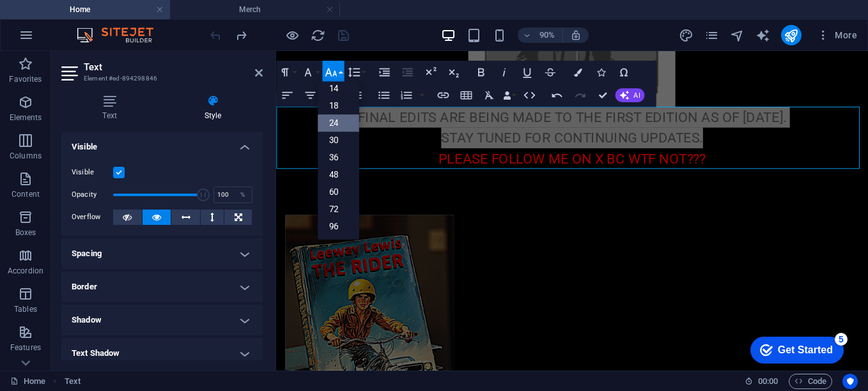
scroll to position [103, 0]
click at [341, 73] on button "Font Size" at bounding box center [333, 72] width 22 height 23
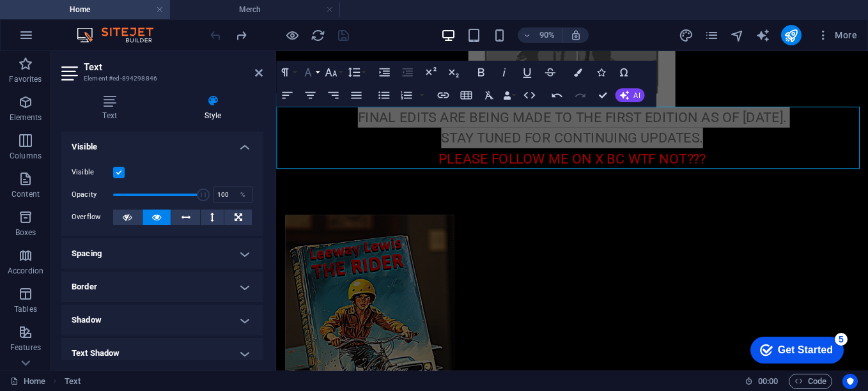
click at [319, 71] on button "Font Family" at bounding box center [310, 72] width 22 height 23
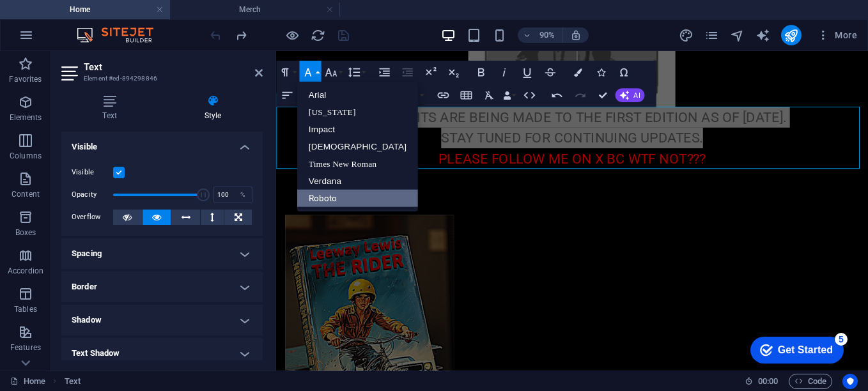
scroll to position [0, 0]
click at [319, 71] on button "Font Family" at bounding box center [310, 72] width 22 height 23
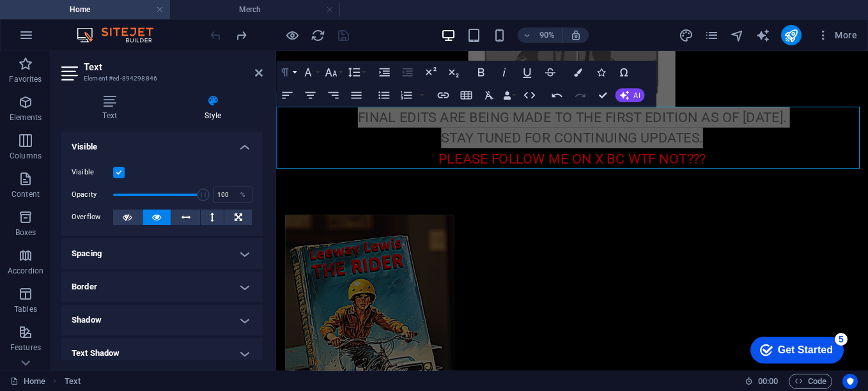
click at [292, 72] on button "Paragraph Format" at bounding box center [287, 72] width 22 height 23
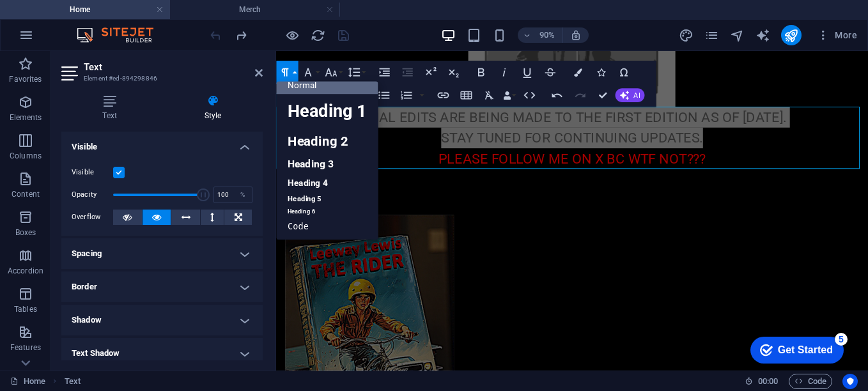
scroll to position [10, 0]
click at [292, 72] on button "Paragraph Format" at bounding box center [287, 72] width 22 height 23
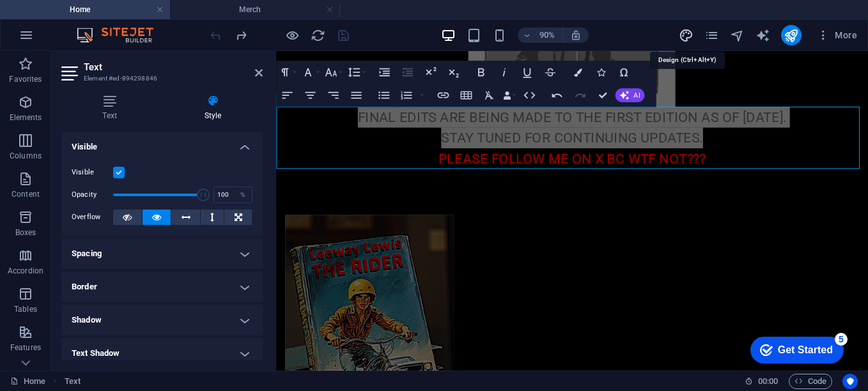
click at [689, 30] on icon "design" at bounding box center [686, 35] width 15 height 15
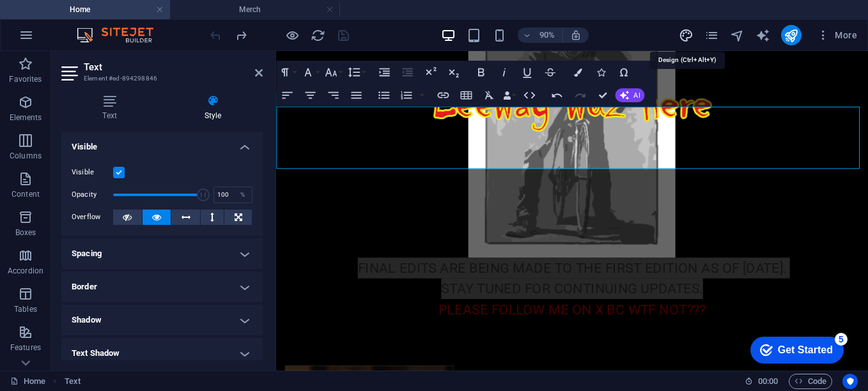
select select "px"
select select "400"
select select "px"
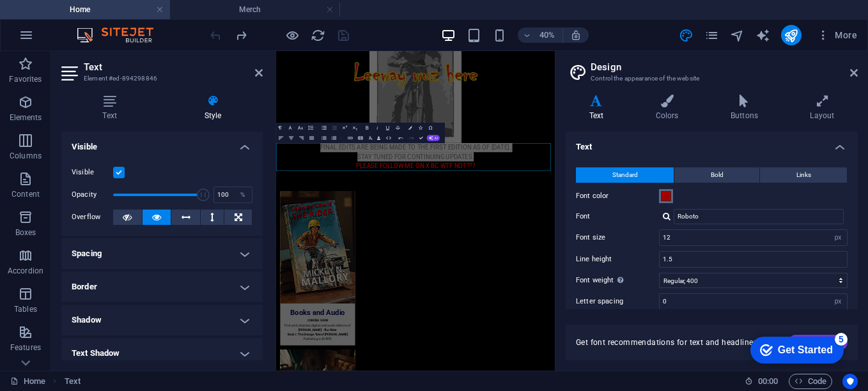
click at [663, 192] on span at bounding box center [666, 196] width 10 height 10
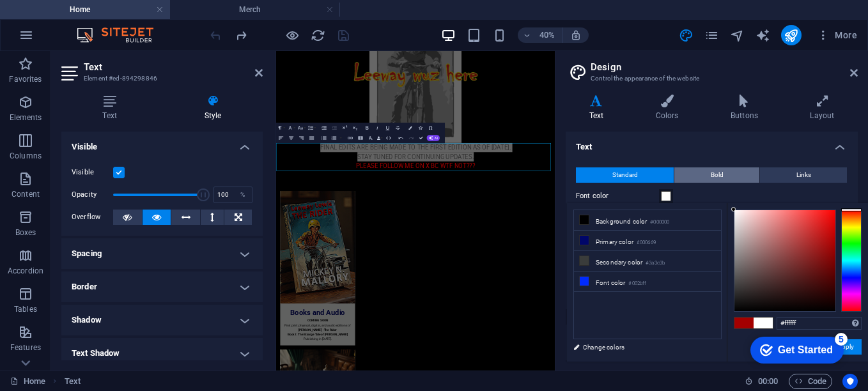
drag, startPoint x: 742, startPoint y: 249, endPoint x: 715, endPoint y: 171, distance: 82.7
click at [715, 171] on body "[DOMAIN_NAME] Home Merch Favorites Elements Columns Content Boxes Accordion Tab…" at bounding box center [434, 195] width 868 height 391
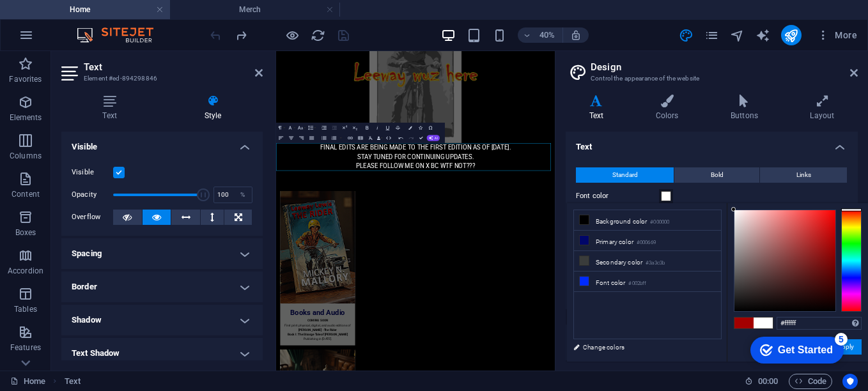
click at [839, 329] on p "PLEASE FOLLOW ME ON X BC WTF NOT???" at bounding box center [624, 338] width 697 height 23
click at [785, 345] on p "PLEASE FOLLOW ME ON X BC WTF NOT???" at bounding box center [624, 338] width 697 height 23
drag, startPoint x: 783, startPoint y: 342, endPoint x: 460, endPoint y: 352, distance: 323.1
click at [667, 195] on span at bounding box center [666, 196] width 10 height 10
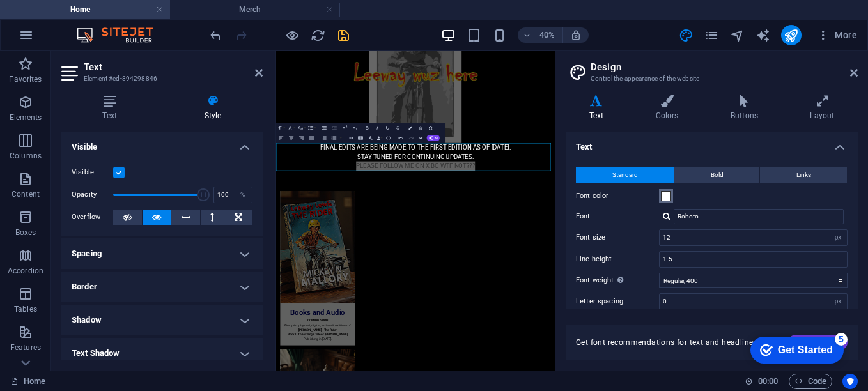
click at [670, 199] on span at bounding box center [666, 196] width 10 height 10
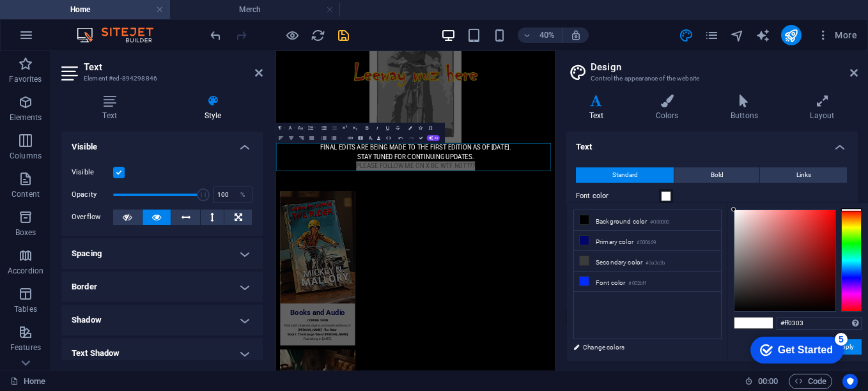
type input "#ff0000"
drag, startPoint x: 812, startPoint y: 228, endPoint x: 852, endPoint y: 185, distance: 58.3
click at [852, 185] on body "[DOMAIN_NAME] Home Merch Favorites Elements Columns Content Boxes Accordion Tab…" at bounding box center [434, 195] width 868 height 391
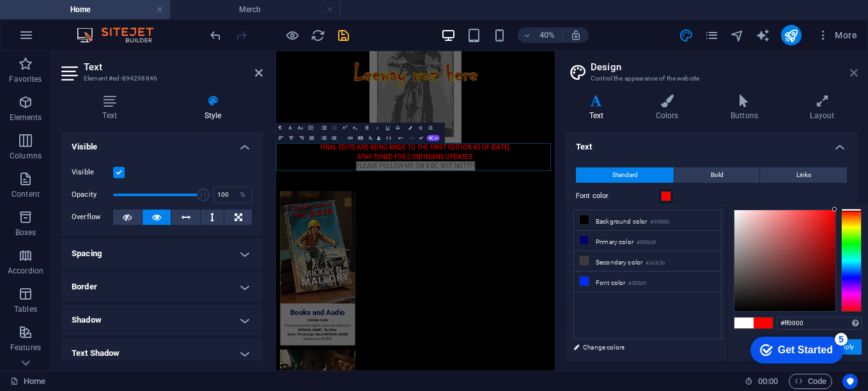
click at [854, 77] on icon at bounding box center [855, 73] width 8 height 10
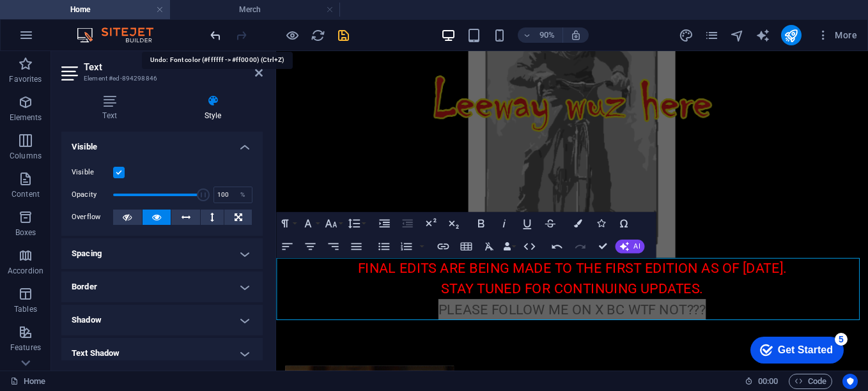
click at [213, 34] on icon "undo" at bounding box center [215, 35] width 15 height 15
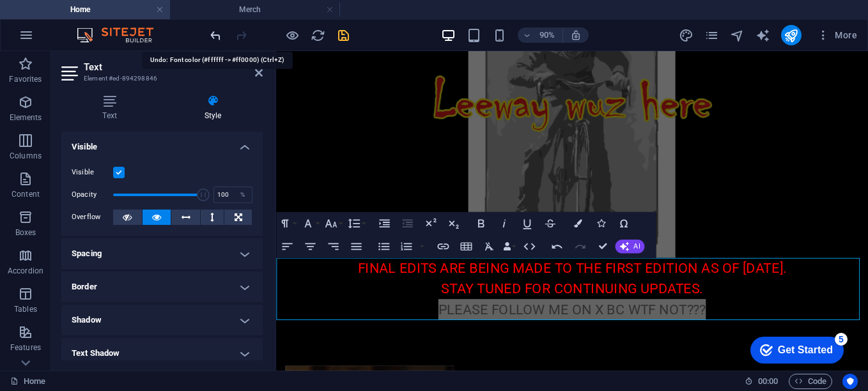
click at [213, 34] on icon "undo" at bounding box center [215, 35] width 15 height 15
click at [260, 77] on icon at bounding box center [259, 73] width 8 height 10
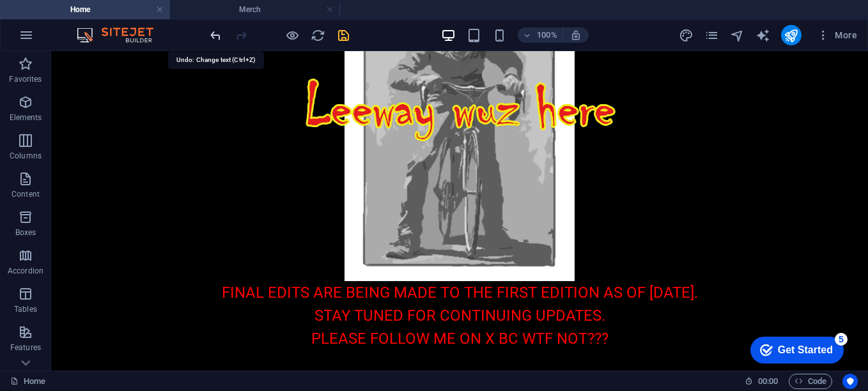
click at [219, 42] on icon "undo" at bounding box center [215, 35] width 15 height 15
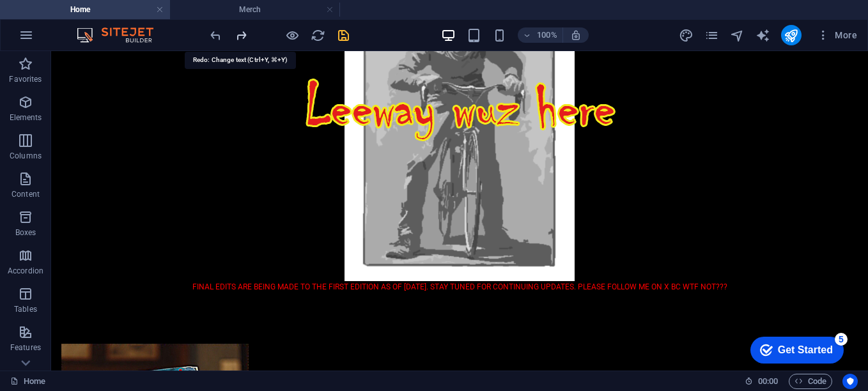
click at [237, 40] on icon "redo" at bounding box center [241, 35] width 15 height 15
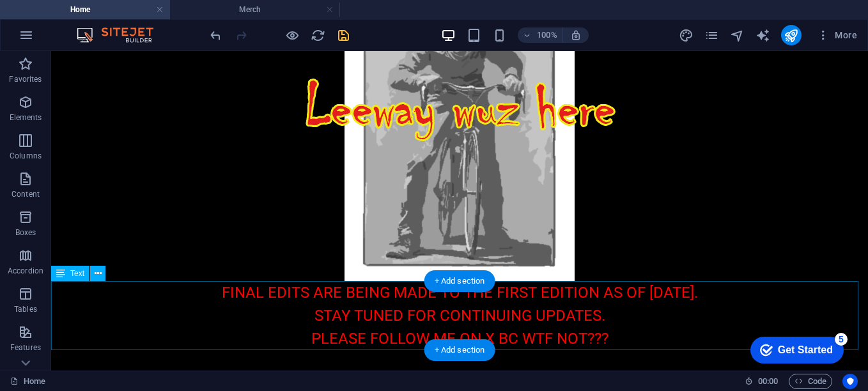
click at [535, 334] on div "FINAL EDITS ARE BEING MADE TO THE FIRST EDITION AS OF [DATE]. STAY TUNED FOR CO…" at bounding box center [459, 315] width 817 height 69
click at [547, 320] on div "FINAL EDITS ARE BEING MADE TO THE FIRST EDITION AS OF [DATE]. STAY TUNED FOR CO…" at bounding box center [459, 315] width 817 height 69
click at [541, 341] on div "FINAL EDITS ARE BEING MADE TO THE FIRST EDITION AS OF [DATE]. STAY TUNED FOR CO…" at bounding box center [459, 315] width 817 height 69
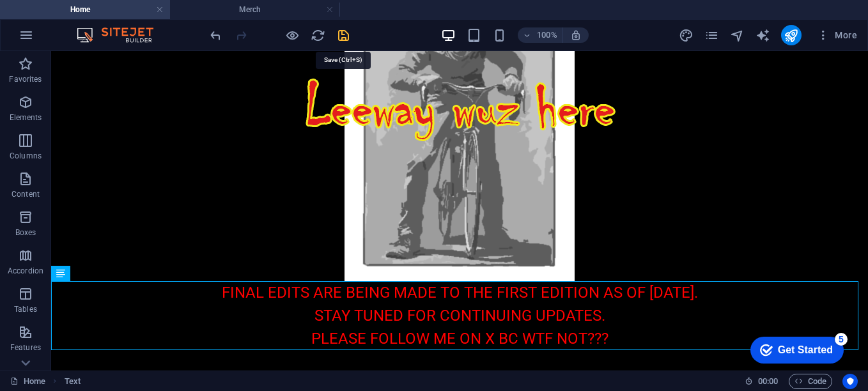
click at [345, 35] on icon "save" at bounding box center [343, 35] width 15 height 15
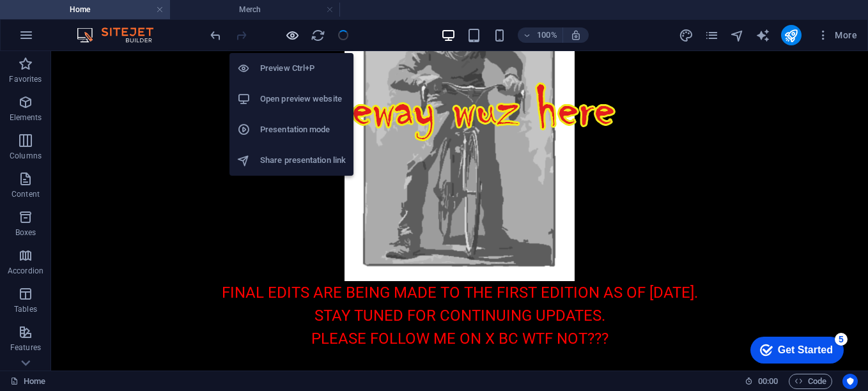
click at [292, 34] on icon "button" at bounding box center [292, 35] width 15 height 15
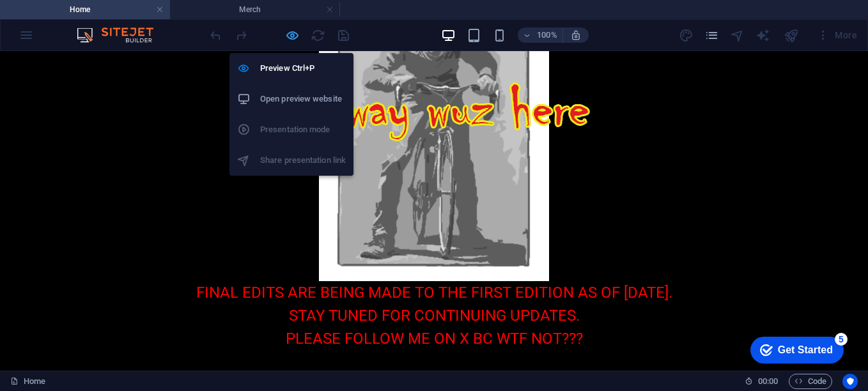
click at [297, 34] on icon "button" at bounding box center [292, 35] width 15 height 15
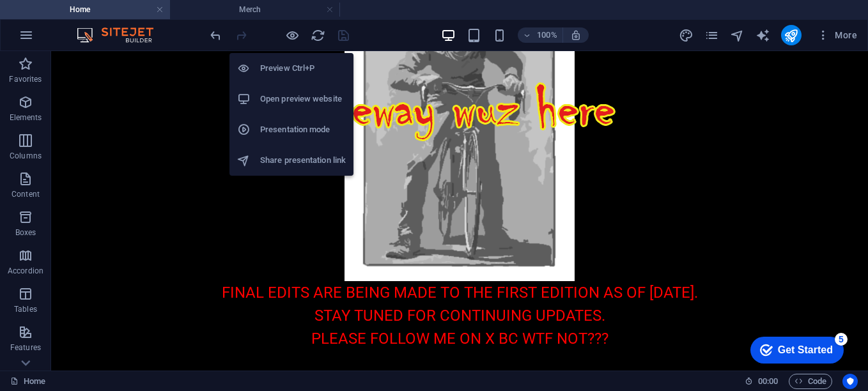
click at [299, 96] on h6 "Open preview website" at bounding box center [303, 98] width 86 height 15
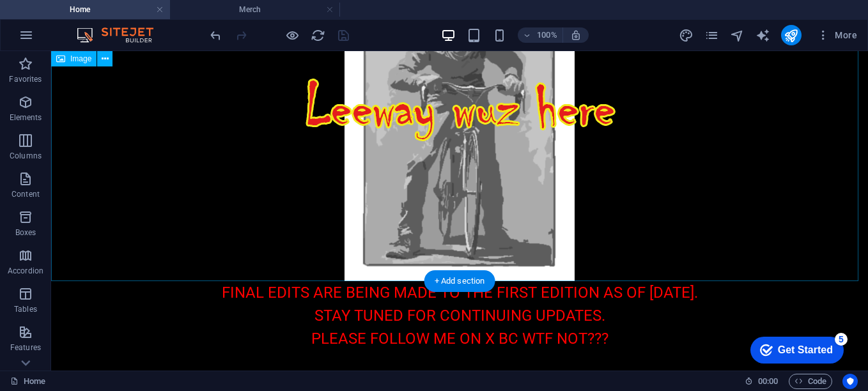
click at [470, 214] on figure at bounding box center [459, 123] width 817 height 318
click at [106, 64] on icon at bounding box center [105, 58] width 7 height 13
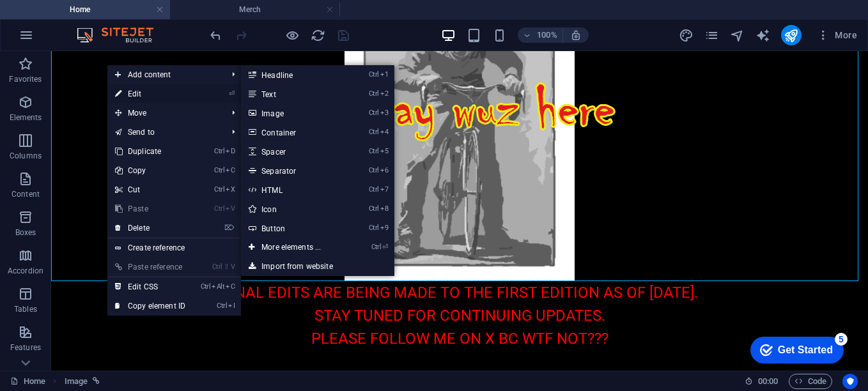
click at [127, 93] on link "⏎ Edit" at bounding box center [150, 93] width 86 height 19
select select "%"
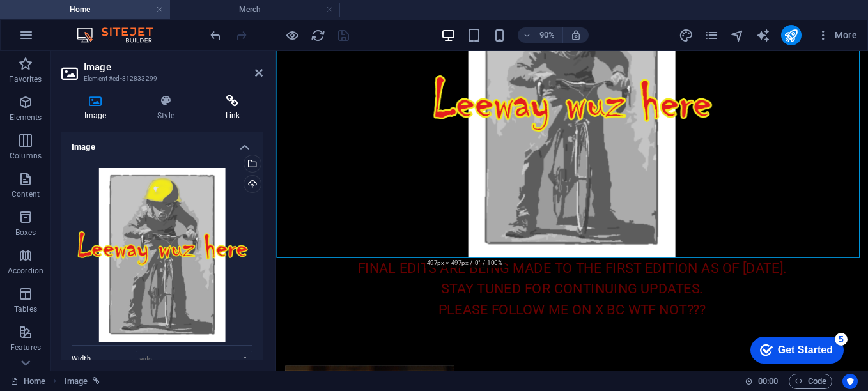
click at [225, 113] on h4 "Link" at bounding box center [233, 108] width 60 height 27
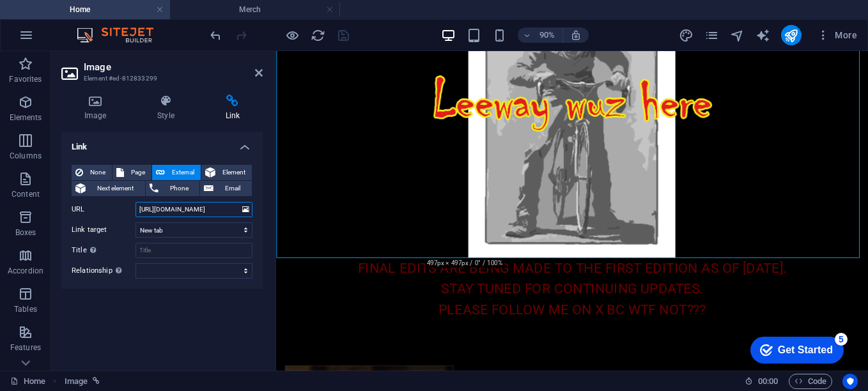
click at [206, 212] on input "[URL][DOMAIN_NAME]" at bounding box center [194, 209] width 117 height 15
click at [571, 326] on div "FINAL EDITS ARE BEING MADE TO THE FIRST EDITION AS OF [DATE]. STAY TUNED FOR CO…" at bounding box center [605, 315] width 658 height 69
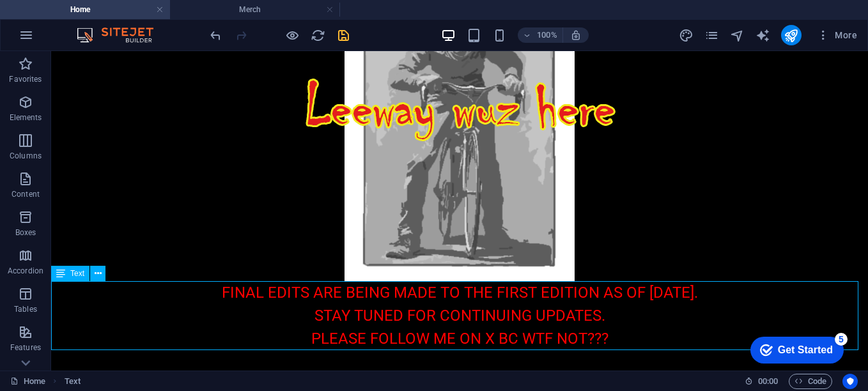
click at [595, 325] on div "FINAL EDITS ARE BEING MADE TO THE FIRST EDITION AS OF [DATE]. STAY TUNED FOR CO…" at bounding box center [459, 315] width 817 height 69
click at [597, 338] on div "FINAL EDITS ARE BEING MADE TO THE FIRST EDITION AS OF [DATE]. STAY TUNED FOR CO…" at bounding box center [459, 315] width 817 height 69
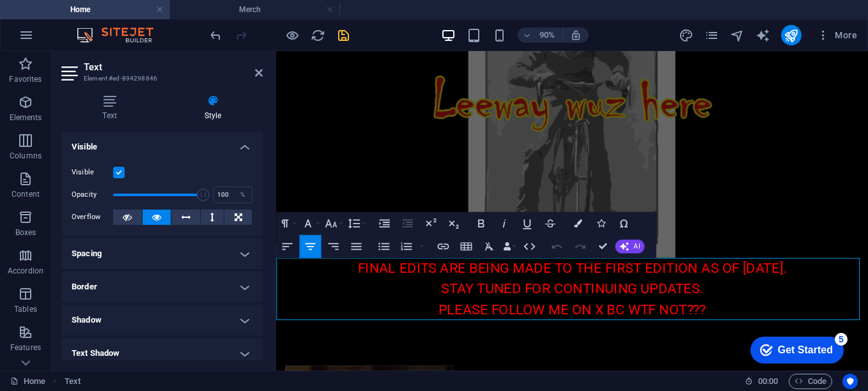
click at [689, 345] on span "PLEASE FOLLOW ME ON X BC WTF NOT???" at bounding box center [605, 339] width 297 height 18
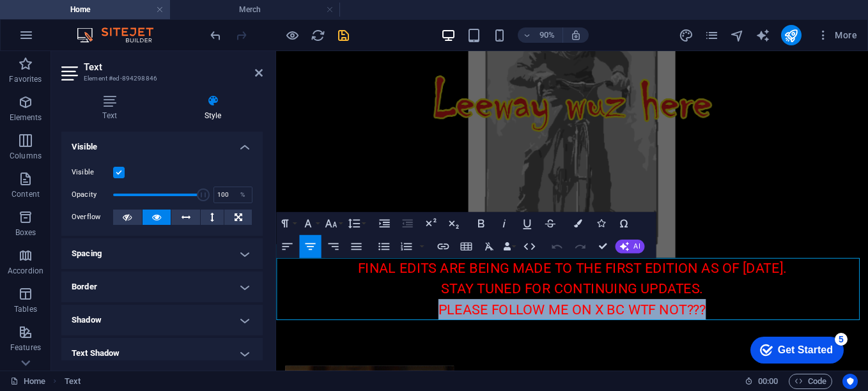
drag, startPoint x: 760, startPoint y: 341, endPoint x: 423, endPoint y: 344, distance: 337.0
click at [423, 344] on p "PLEASE FOLLOW ME ON X BC WTF NOT???" at bounding box center [605, 338] width 658 height 23
click at [592, 335] on span "PLEASE FOLLOW ME ON X BC WTF NOT???" at bounding box center [605, 339] width 297 height 18
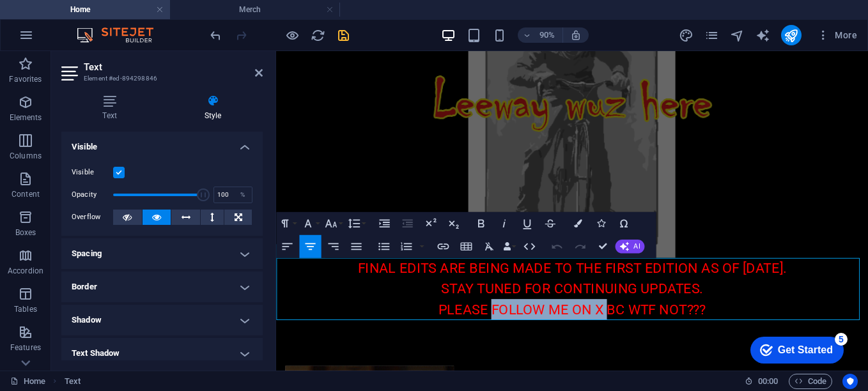
drag, startPoint x: 638, startPoint y: 337, endPoint x: 514, endPoint y: 338, distance: 124.1
click at [514, 338] on span "PLEASE FOLLOW ME ON X BC WTF NOT???" at bounding box center [605, 339] width 297 height 18
click at [117, 102] on icon at bounding box center [109, 101] width 97 height 13
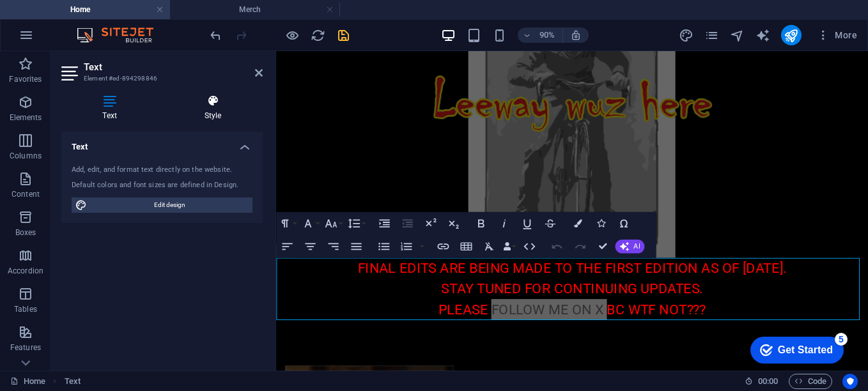
click at [213, 103] on icon at bounding box center [213, 101] width 100 height 13
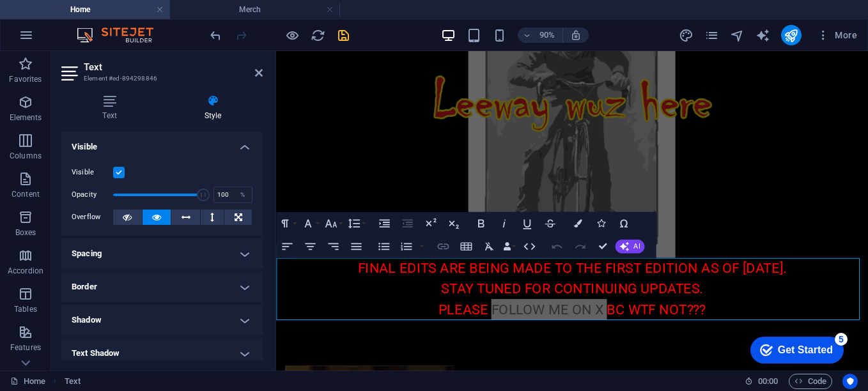
click at [444, 245] on icon "button" at bounding box center [443, 247] width 14 height 14
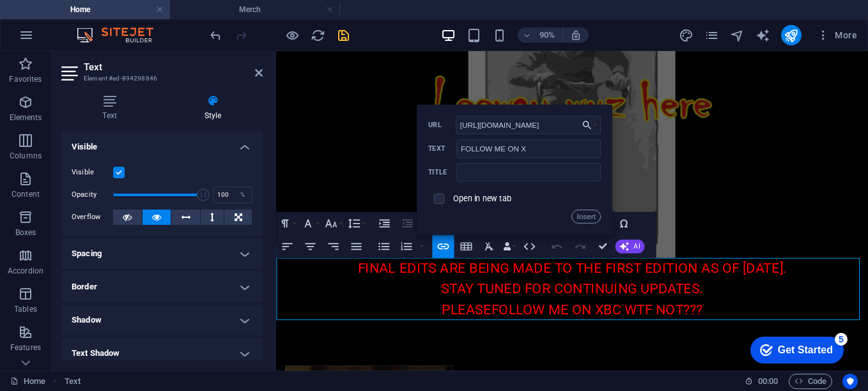
type input "[URL][DOMAIN_NAME]"
click at [435, 200] on input "checkbox" at bounding box center [437, 197] width 10 height 10
checkbox input "true"
click at [592, 216] on button "Insert" at bounding box center [586, 217] width 29 height 14
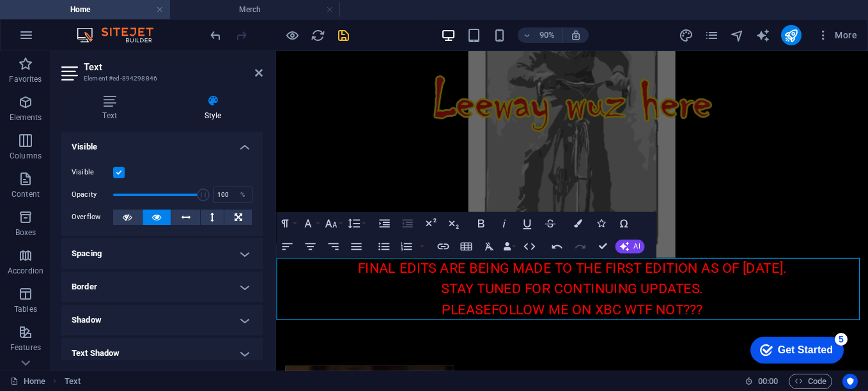
click at [648, 340] on span "BC WTF NOT???" at bounding box center [695, 339] width 110 height 18
click at [347, 34] on icon "save" at bounding box center [343, 35] width 15 height 15
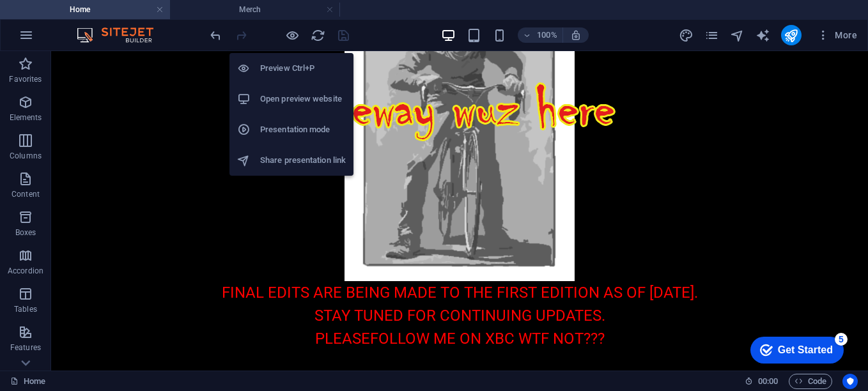
click at [299, 103] on h6 "Open preview website" at bounding box center [303, 98] width 86 height 15
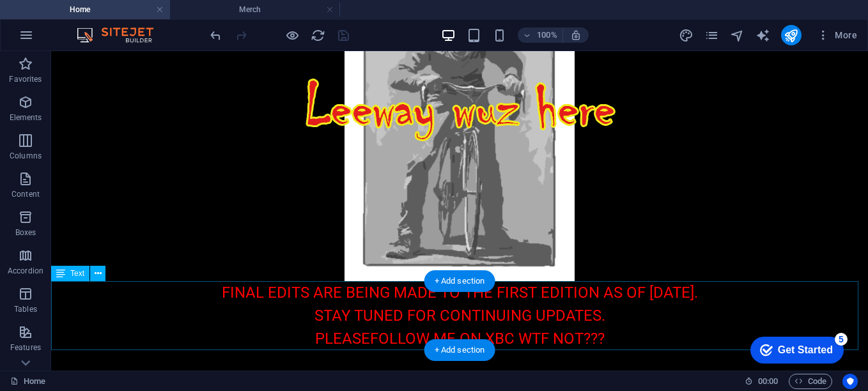
click at [476, 333] on div "FINAL EDITS ARE BEING MADE TO THE FIRST EDITION AS OF [DATE]. STAY TUNED FOR CO…" at bounding box center [459, 315] width 817 height 69
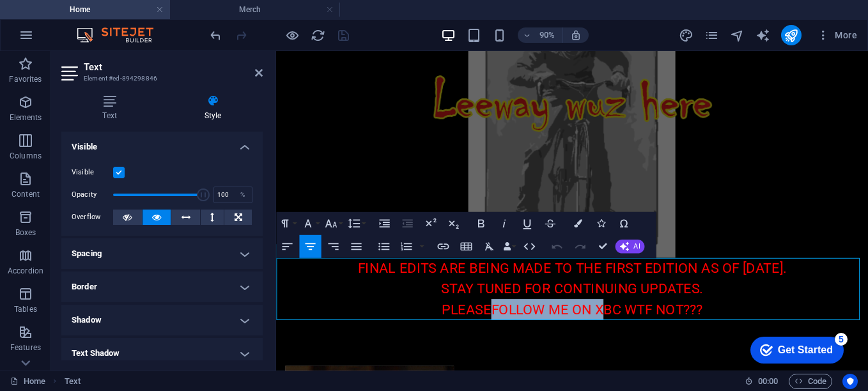
drag, startPoint x: 635, startPoint y: 338, endPoint x: 509, endPoint y: 340, distance: 126.0
click at [509, 340] on p "PLEASE FOLLOW ME ON X BC WTF NOT???" at bounding box center [605, 338] width 658 height 23
click at [481, 224] on icon "button" at bounding box center [482, 224] width 14 height 14
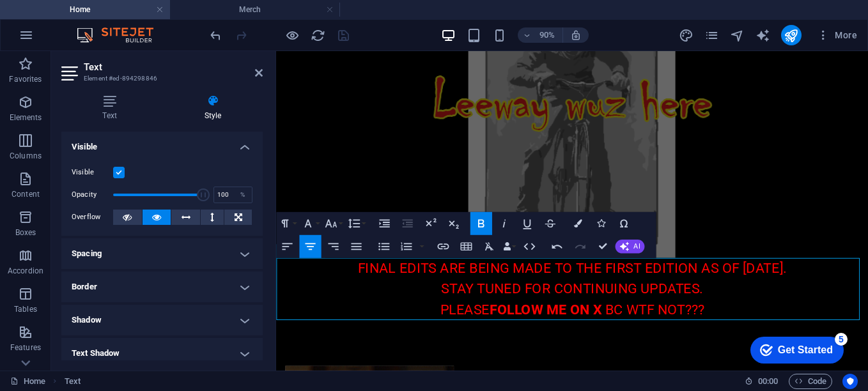
click at [802, 329] on p "PLEASE FOLLOW ME ON X BC WTF NOT???" at bounding box center [605, 338] width 658 height 23
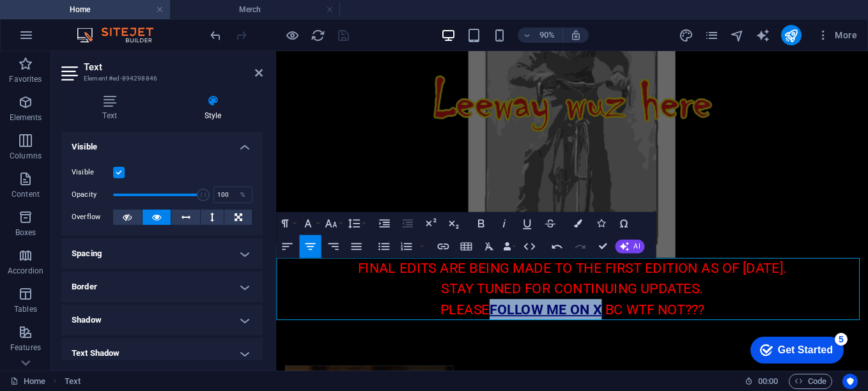
drag, startPoint x: 635, startPoint y: 338, endPoint x: 512, endPoint y: 340, distance: 122.8
click at [514, 340] on link "FOLLOW ME ON X" at bounding box center [578, 339] width 129 height 18
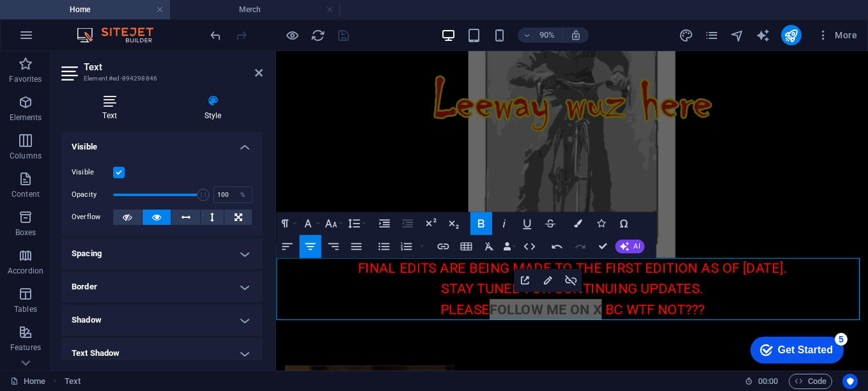
click at [111, 110] on h4 "Text" at bounding box center [112, 108] width 102 height 27
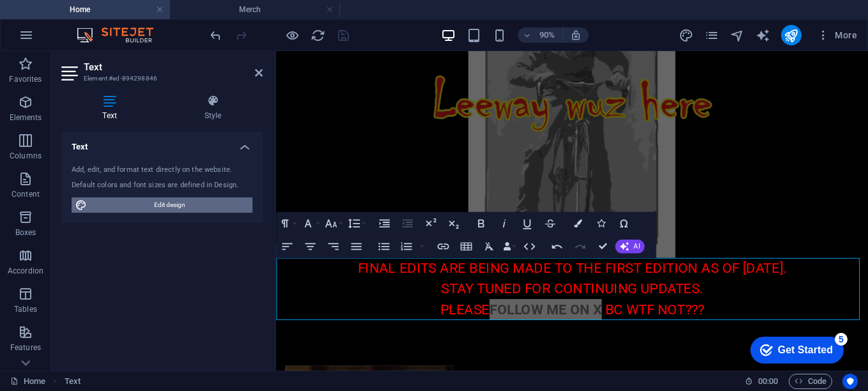
click at [200, 208] on span "Edit design" at bounding box center [170, 205] width 158 height 15
select select "px"
select select "400"
select select "px"
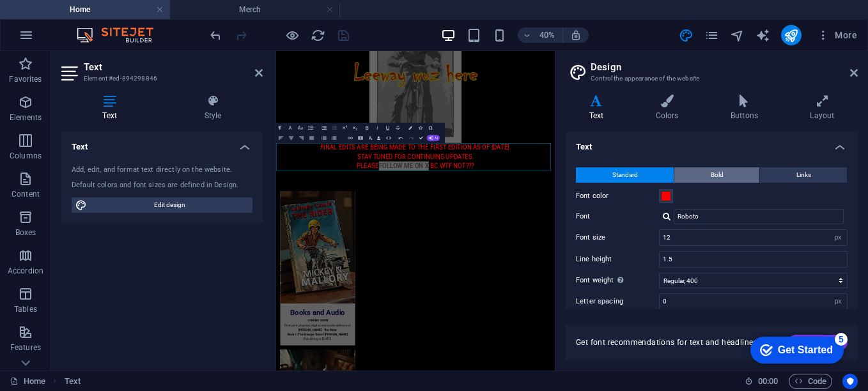
click at [738, 175] on button "Bold" at bounding box center [717, 175] width 85 height 15
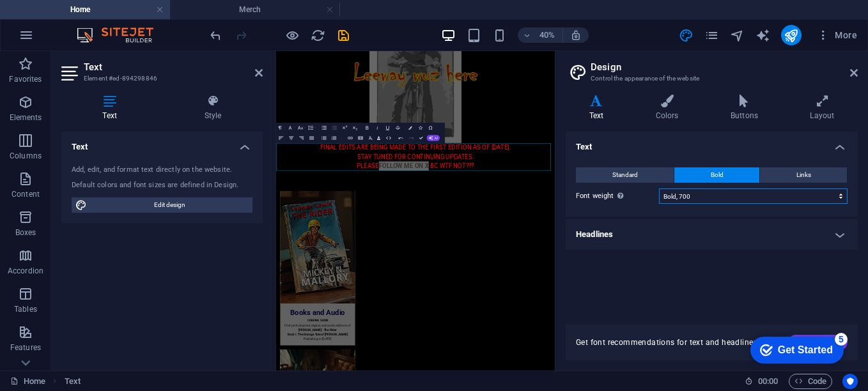
click at [840, 194] on select "Thin, 100 Extra-light, 200 Light, 300 Regular, 400 Medium, 500 Semi-bold, 600 B…" at bounding box center [753, 196] width 189 height 15
select select "900"
click at [659, 189] on select "Thin, 100 Extra-light, 200 Light, 300 Regular, 400 Medium, 500 Semi-bold, 600 B…" at bounding box center [753, 196] width 189 height 15
click at [683, 104] on icon at bounding box center [667, 101] width 70 height 13
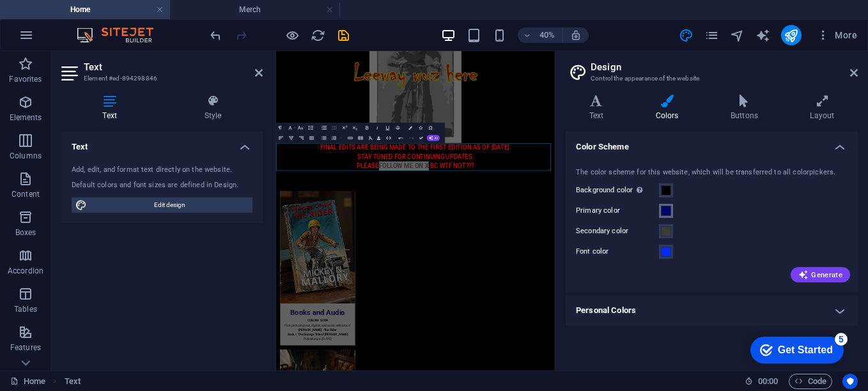
click at [668, 213] on span at bounding box center [666, 211] width 10 height 10
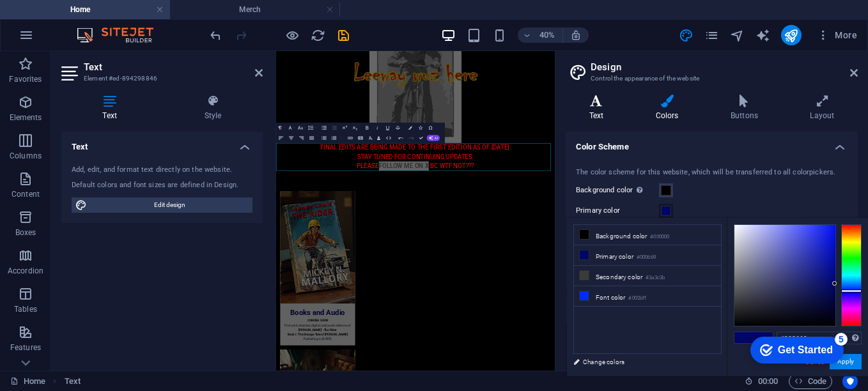
click at [621, 104] on icon at bounding box center [596, 101] width 61 height 13
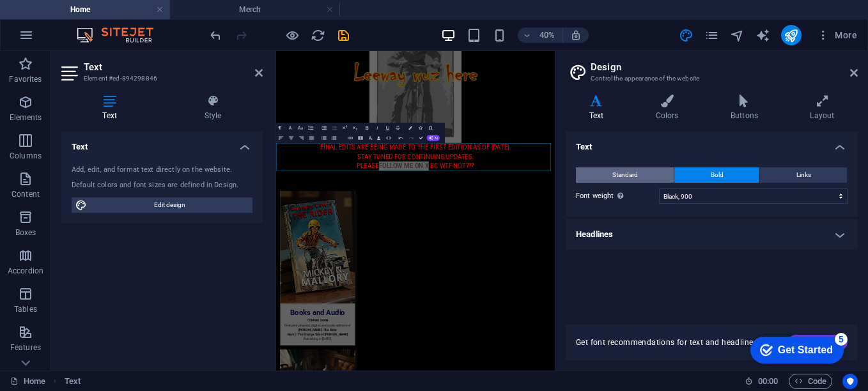
click at [638, 176] on span "Standard" at bounding box center [626, 175] width 26 height 15
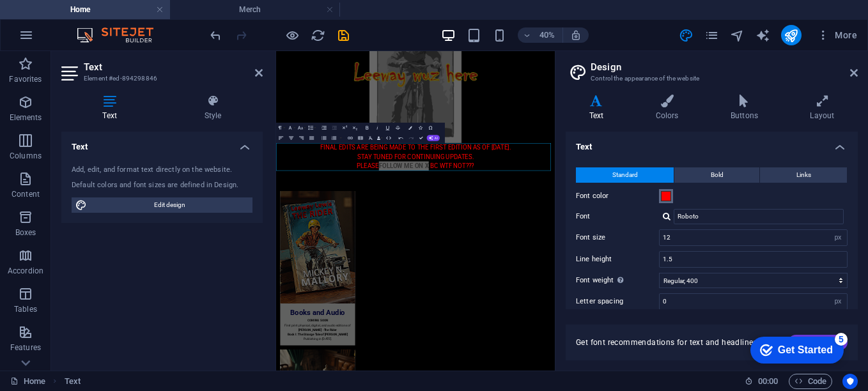
click at [663, 196] on span at bounding box center [666, 196] width 10 height 10
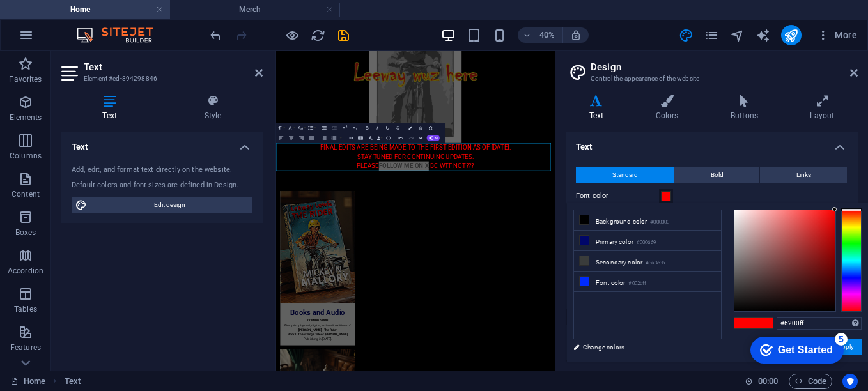
click at [855, 283] on div at bounding box center [852, 261] width 20 height 102
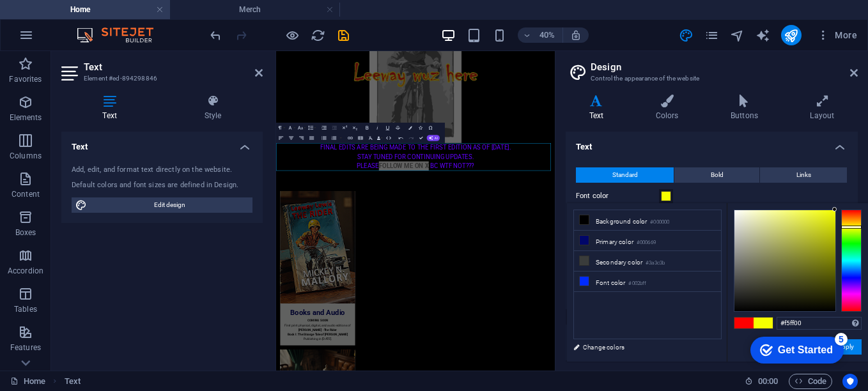
click at [852, 227] on div at bounding box center [852, 261] width 20 height 102
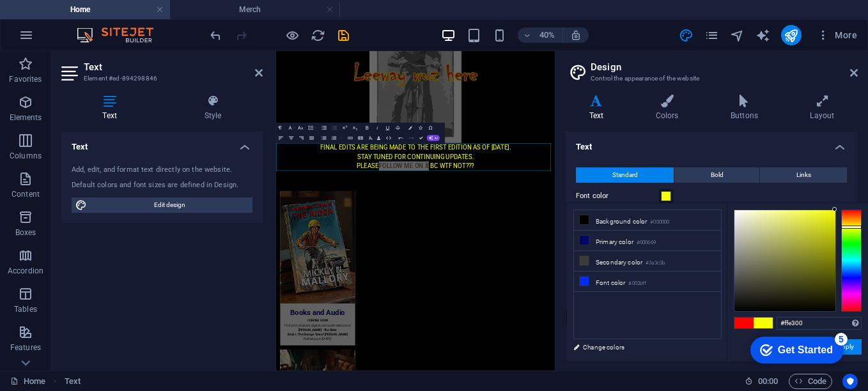
click at [852, 224] on div at bounding box center [852, 261] width 20 height 102
click at [813, 251] on div at bounding box center [785, 260] width 101 height 101
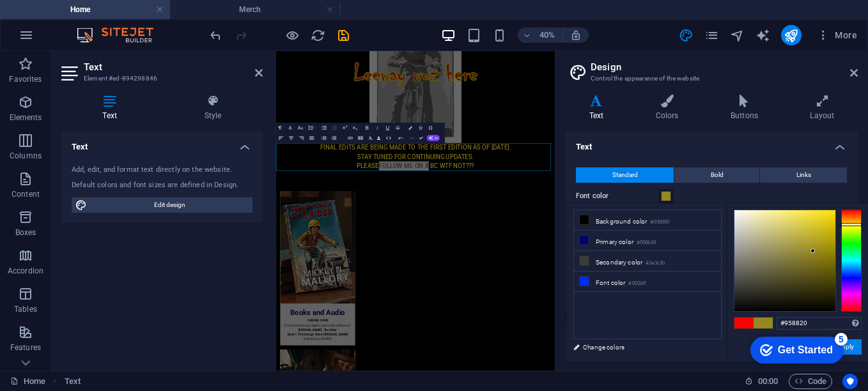
click at [604, 108] on h4 "Text" at bounding box center [599, 108] width 67 height 27
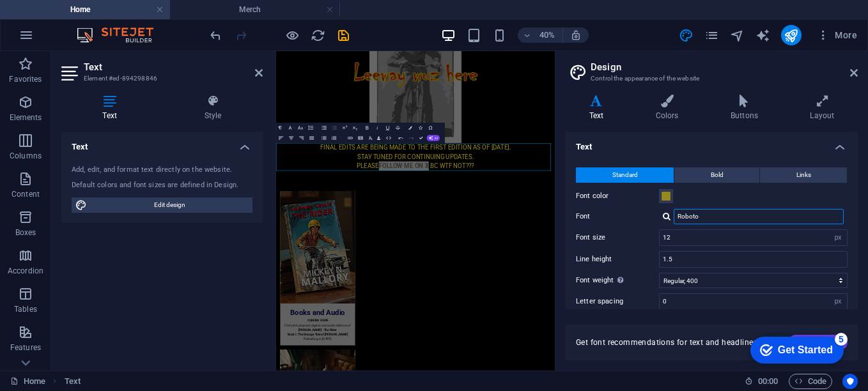
click at [714, 218] on input "Roboto" at bounding box center [759, 216] width 170 height 15
click at [691, 217] on input "Roboto" at bounding box center [759, 216] width 170 height 15
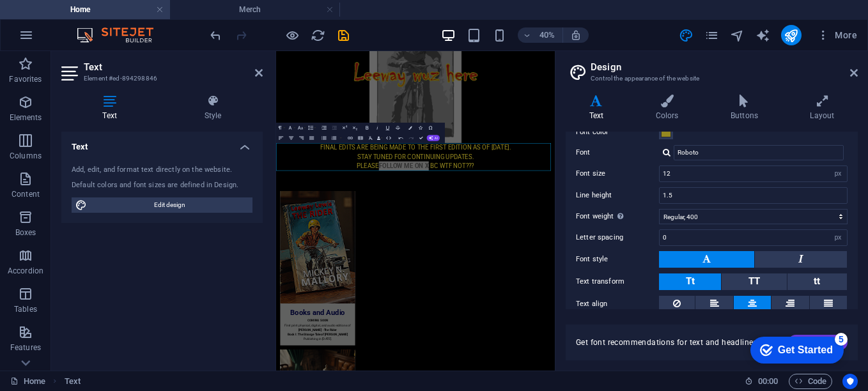
click at [722, 259] on button at bounding box center [706, 259] width 95 height 17
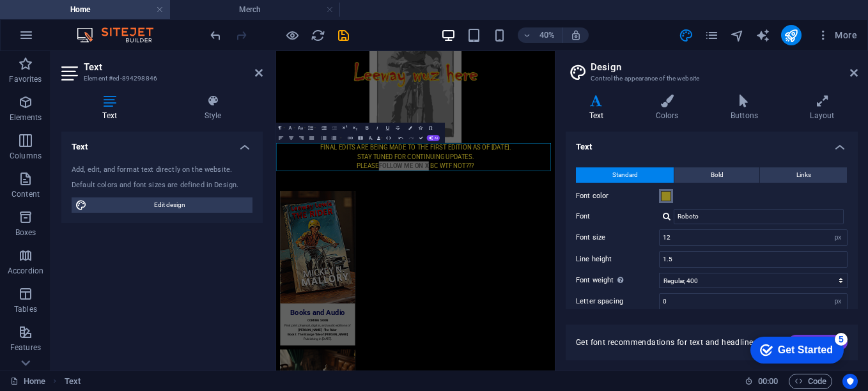
click at [671, 196] on span at bounding box center [666, 196] width 10 height 10
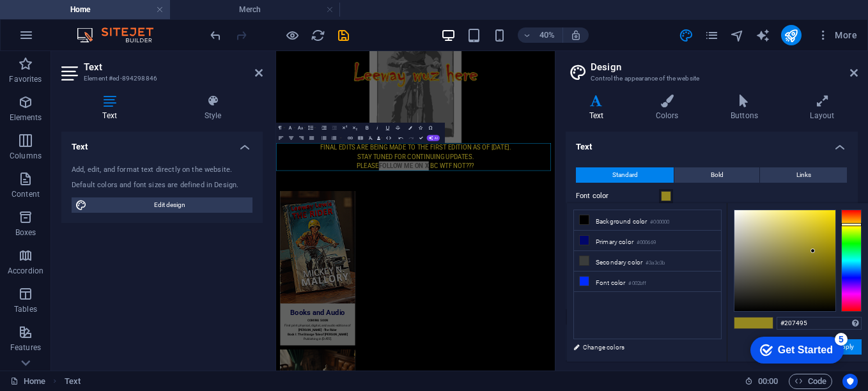
click at [853, 265] on div at bounding box center [852, 261] width 20 height 102
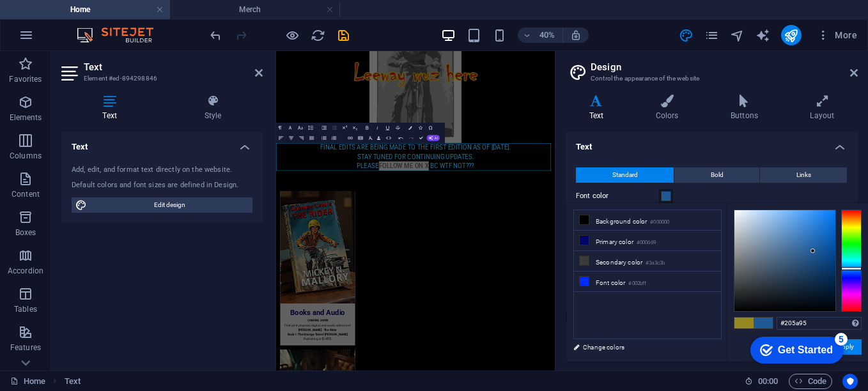
click at [854, 269] on div at bounding box center [852, 261] width 20 height 102
click at [830, 213] on div at bounding box center [785, 260] width 101 height 101
type input "#0772e1"
click at [832, 221] on div at bounding box center [785, 260] width 101 height 101
click at [854, 72] on icon at bounding box center [855, 73] width 8 height 10
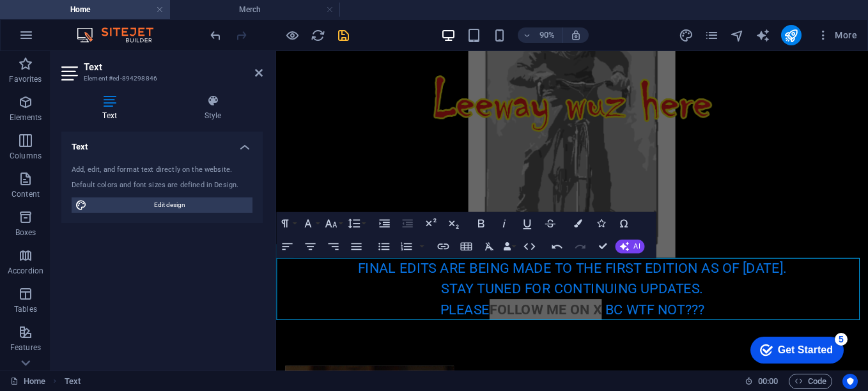
click at [341, 38] on icon "save" at bounding box center [343, 35] width 15 height 15
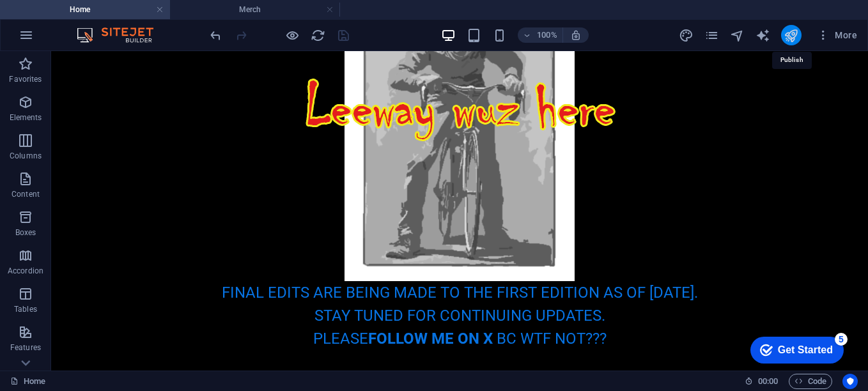
drag, startPoint x: 788, startPoint y: 33, endPoint x: 715, endPoint y: 91, distance: 93.3
click at [788, 33] on icon "publish" at bounding box center [791, 35] width 15 height 15
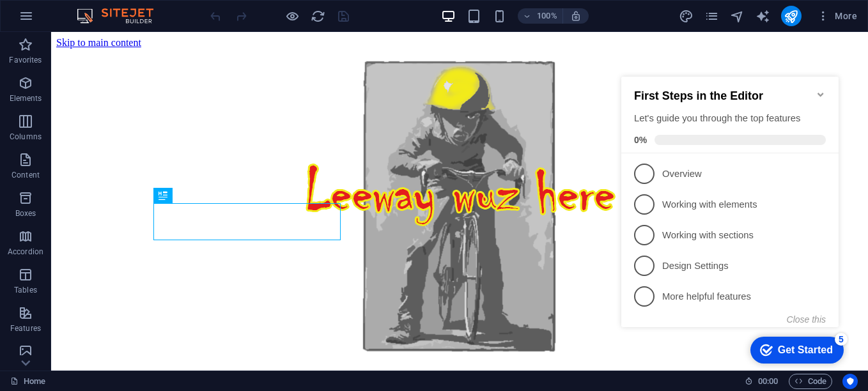
scroll to position [548, 0]
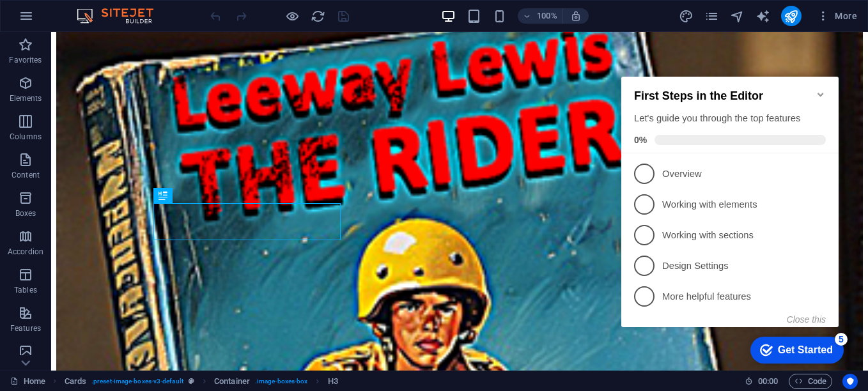
click at [821, 90] on icon "Minimize checklist" at bounding box center [821, 95] width 10 height 10
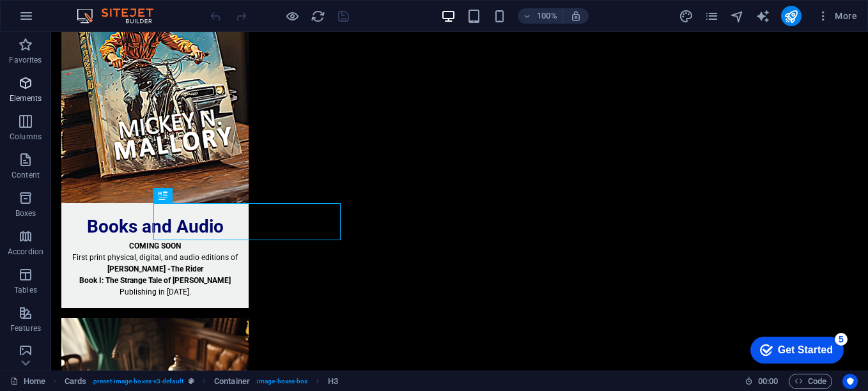
click at [27, 91] on span "Elements" at bounding box center [25, 90] width 51 height 31
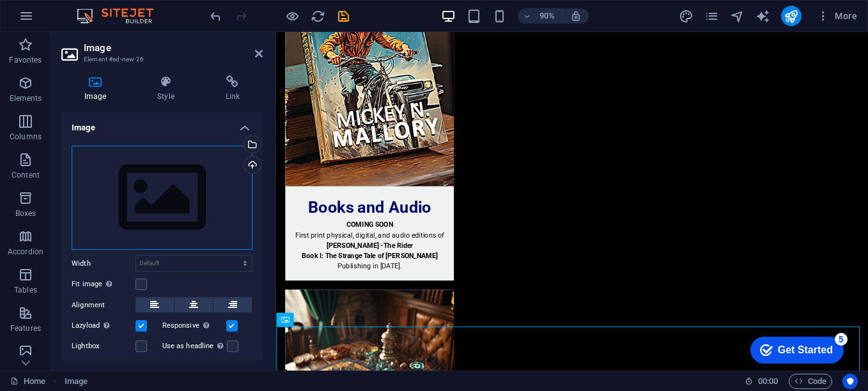
click at [153, 214] on div "Drag files here, click to choose files or select files from Files or our free s…" at bounding box center [162, 198] width 181 height 105
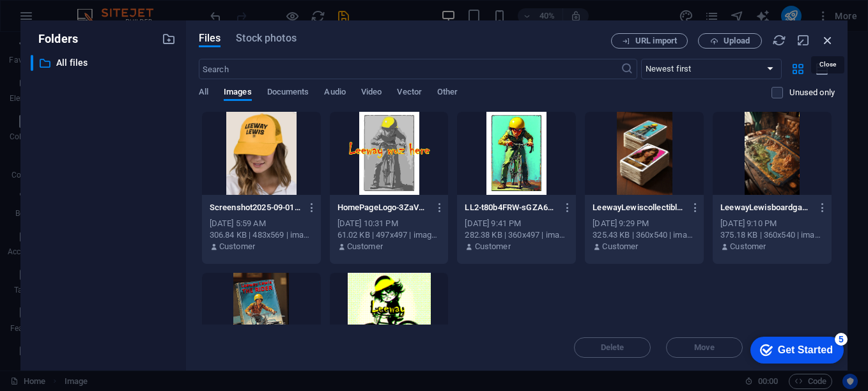
drag, startPoint x: 824, startPoint y: 38, endPoint x: 391, endPoint y: 242, distance: 478.3
click at [824, 38] on icon "button" at bounding box center [828, 40] width 14 height 14
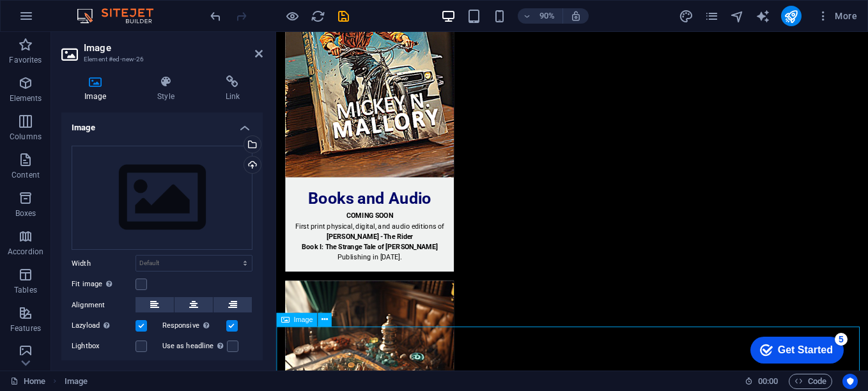
scroll to position [654, 0]
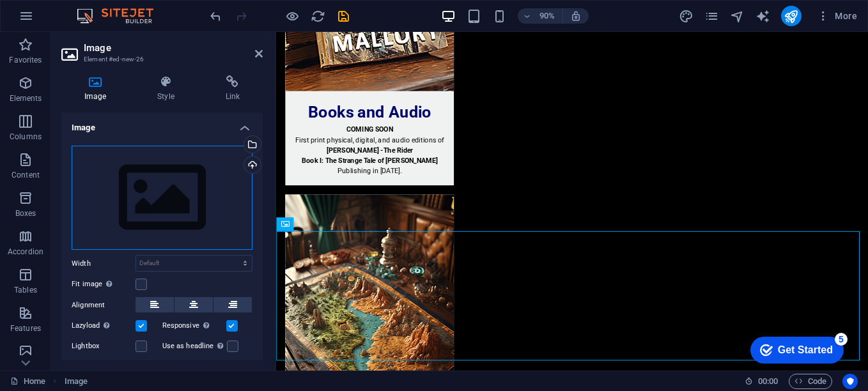
click at [198, 191] on div "Drag files here, click to choose files or select files from Files or our free s…" at bounding box center [162, 198] width 181 height 105
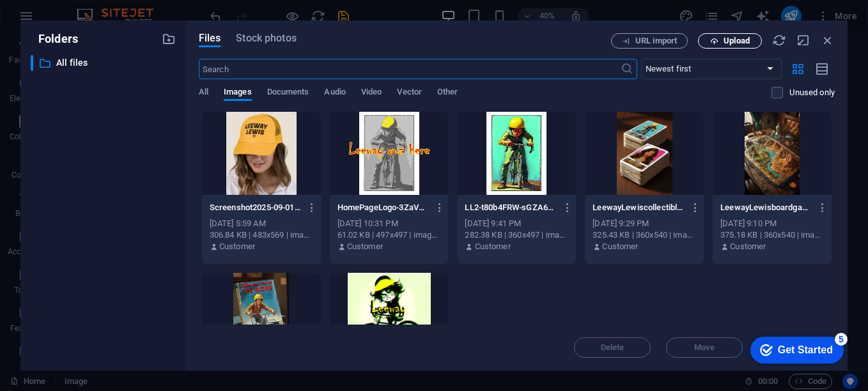
click at [739, 42] on span "Upload" at bounding box center [737, 41] width 26 height 8
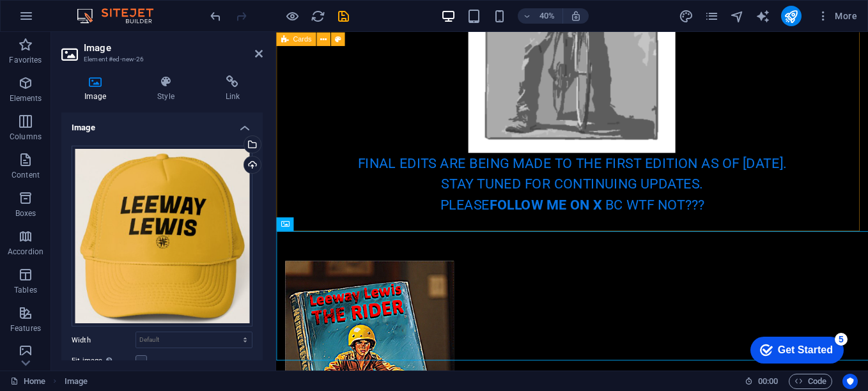
scroll to position [654, 0]
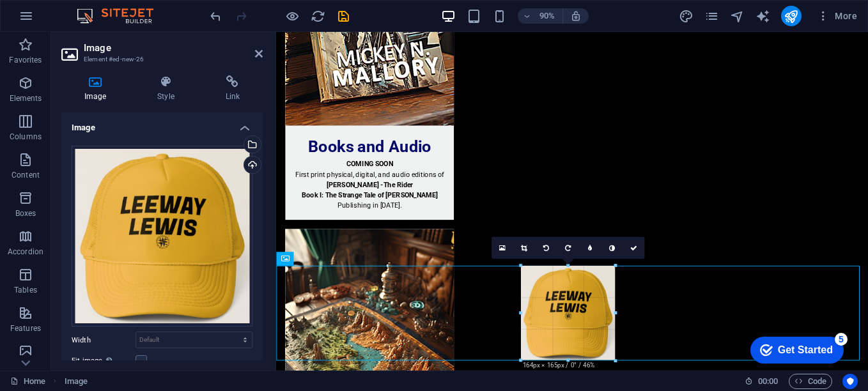
drag, startPoint x: 466, startPoint y: 234, endPoint x: 588, endPoint y: 310, distance: 143.9
type input "164"
select select "px"
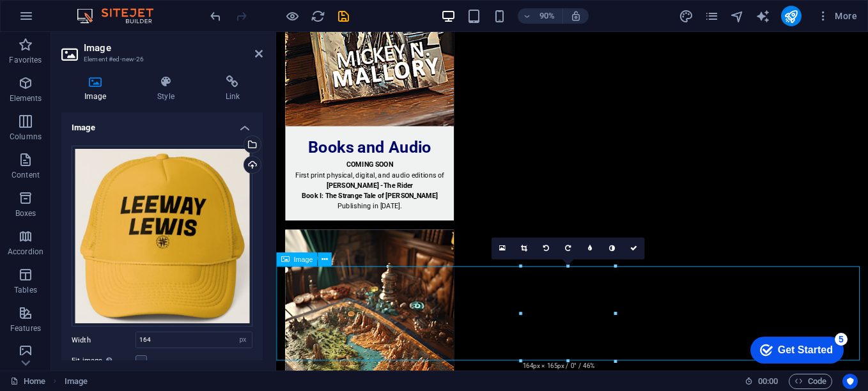
click at [223, 90] on h4 "Link" at bounding box center [233, 88] width 60 height 27
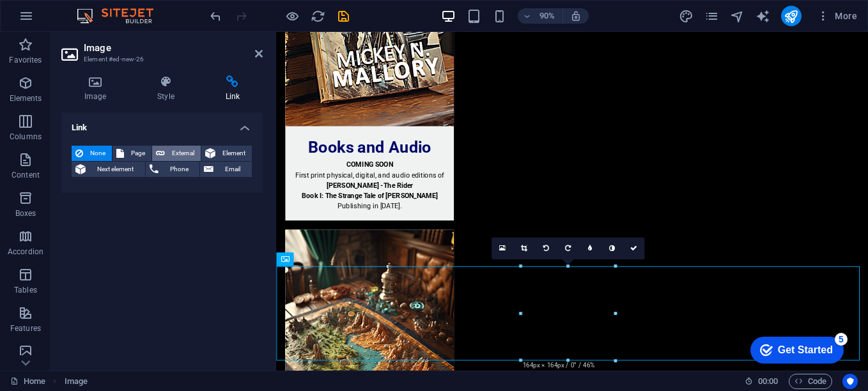
click at [181, 156] on span "External" at bounding box center [183, 153] width 28 height 15
select select "blank"
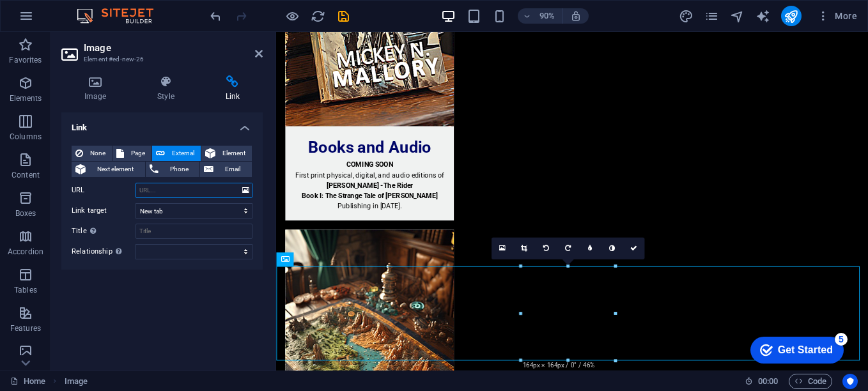
paste input "[URL][DOMAIN_NAME]"
type input "[URL][DOMAIN_NAME]"
click at [160, 88] on h4 "Style" at bounding box center [168, 88] width 68 height 27
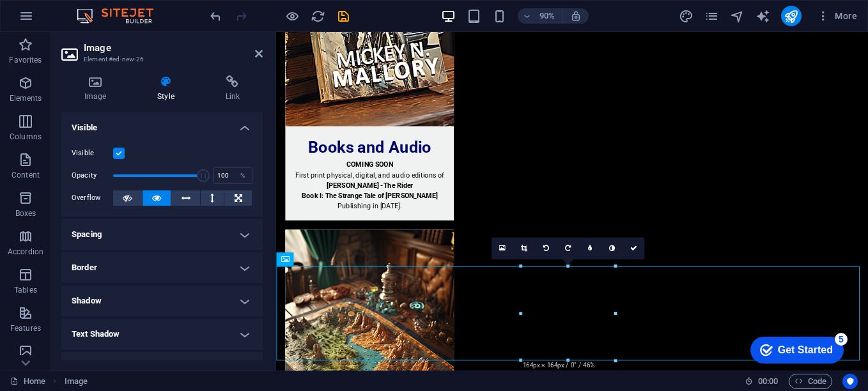
click at [182, 273] on h4 "Border" at bounding box center [161, 268] width 201 height 31
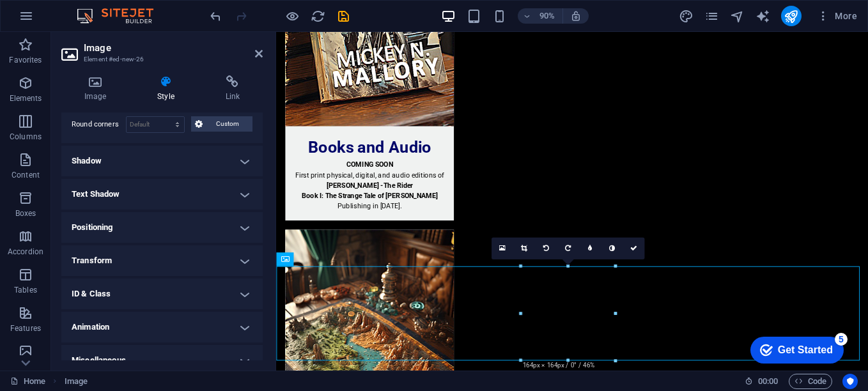
scroll to position [207, 0]
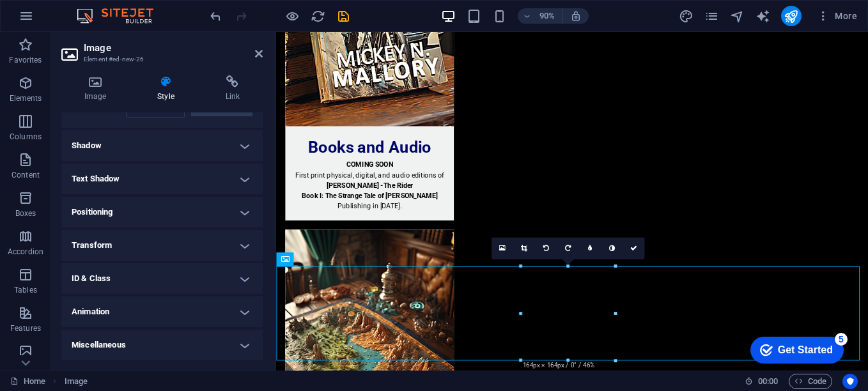
click at [230, 349] on h4 "Miscellaneous" at bounding box center [161, 345] width 201 height 31
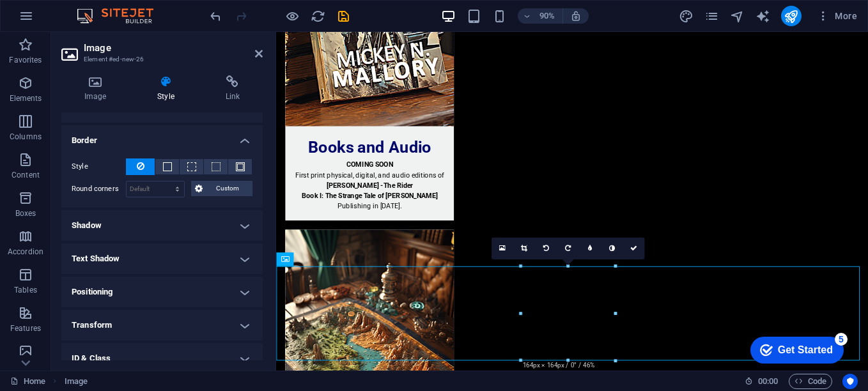
scroll to position [128, 0]
click at [242, 164] on button at bounding box center [240, 166] width 24 height 15
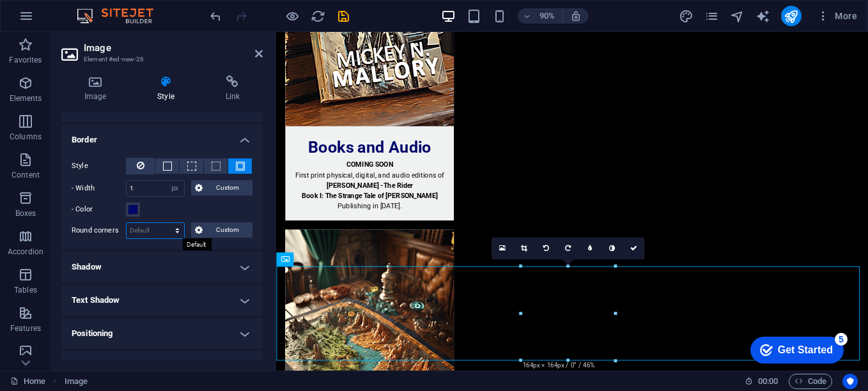
click at [172, 228] on select "Default px rem % vh vw Custom" at bounding box center [156, 230] width 58 height 15
select select "px"
click at [165, 223] on select "Default px rem % vh vw Custom" at bounding box center [156, 230] width 58 height 15
type input "0"
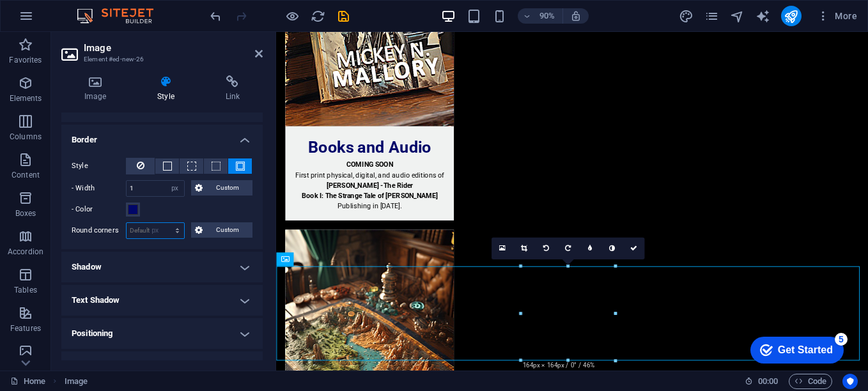
type input "0"
click at [231, 228] on span "Custom" at bounding box center [228, 230] width 43 height 15
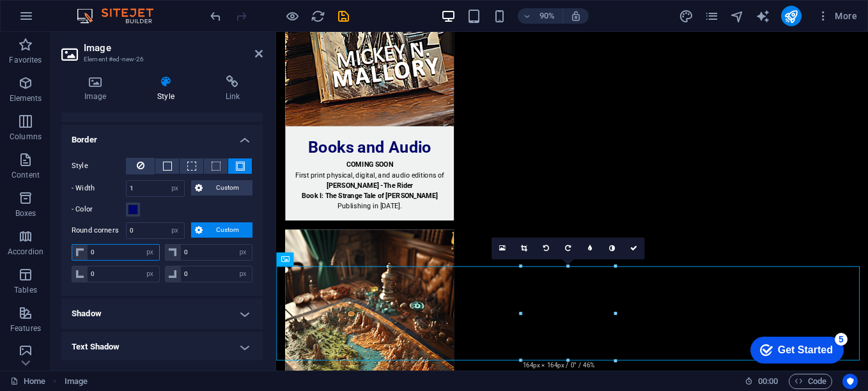
click at [116, 253] on input "0" at bounding box center [124, 252] width 72 height 15
type input "5"
select select "DISABLED_OPTION_VALUE"
click at [186, 253] on input "0" at bounding box center [217, 252] width 72 height 15
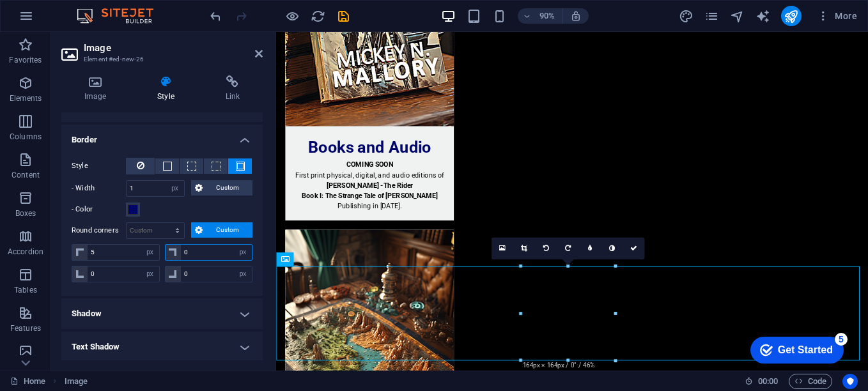
click at [186, 253] on input "0" at bounding box center [217, 252] width 72 height 15
type input "5"
click at [189, 272] on input "0" at bounding box center [217, 274] width 72 height 15
type input "5"
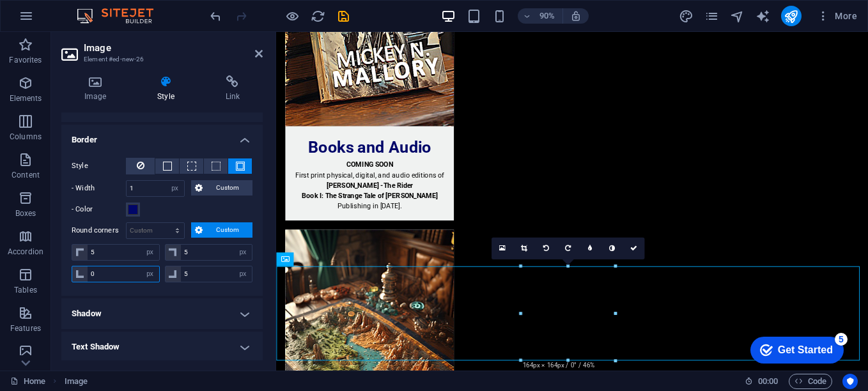
click at [107, 273] on input "0" at bounding box center [124, 274] width 72 height 15
type input "5"
select select "px"
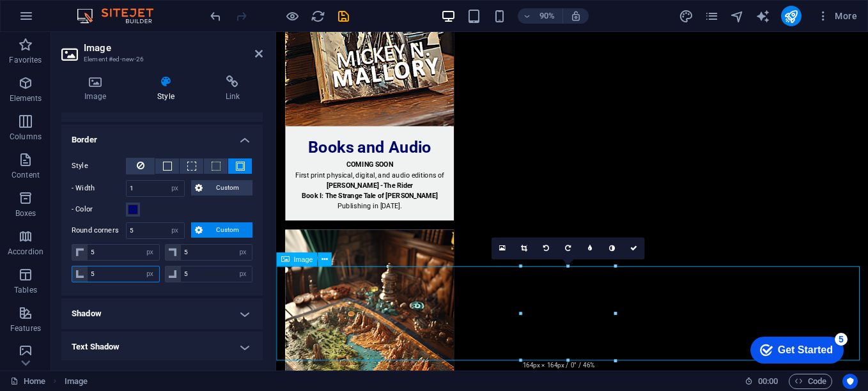
type input "5"
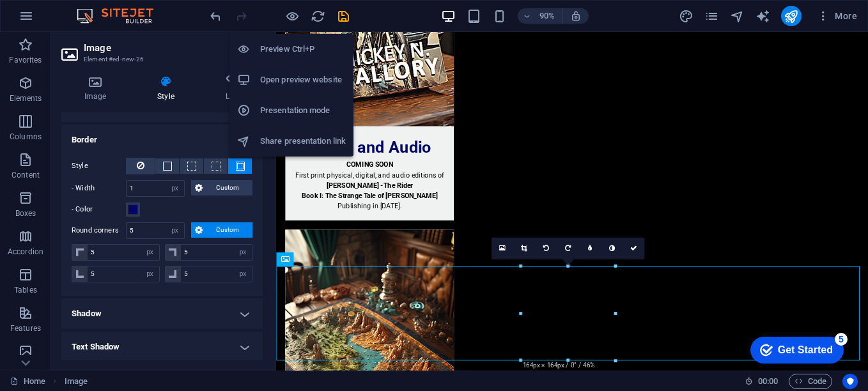
drag, startPoint x: 296, startPoint y: 15, endPoint x: 286, endPoint y: 75, distance: 61.0
click at [286, 75] on h6 "Open preview website" at bounding box center [303, 79] width 86 height 15
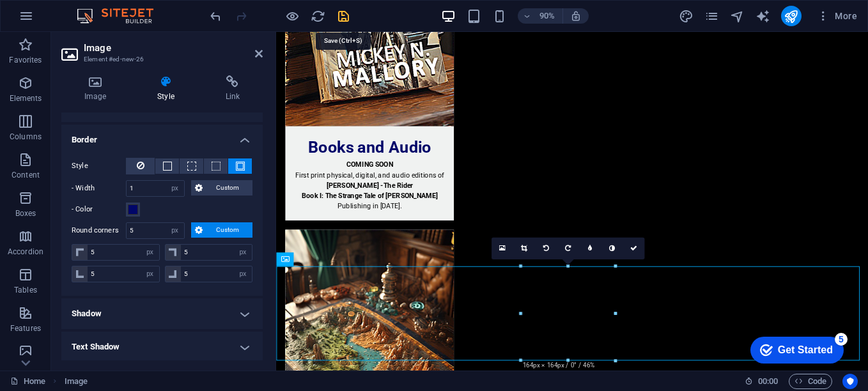
click at [339, 17] on icon "save" at bounding box center [343, 16] width 15 height 15
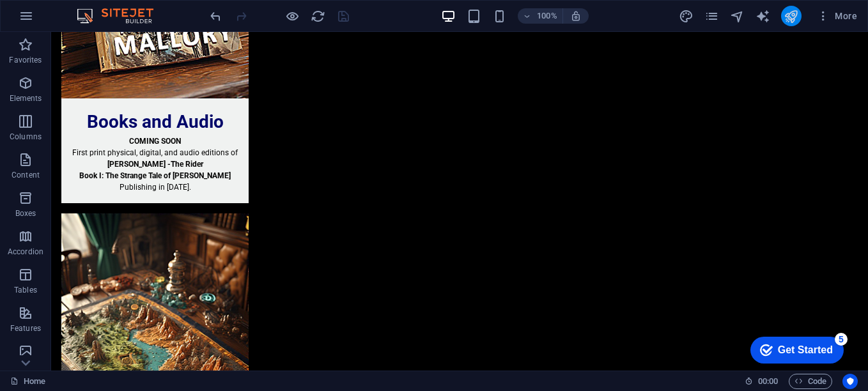
click at [788, 13] on icon "publish" at bounding box center [791, 16] width 15 height 15
